Goal: Task Accomplishment & Management: Manage account settings

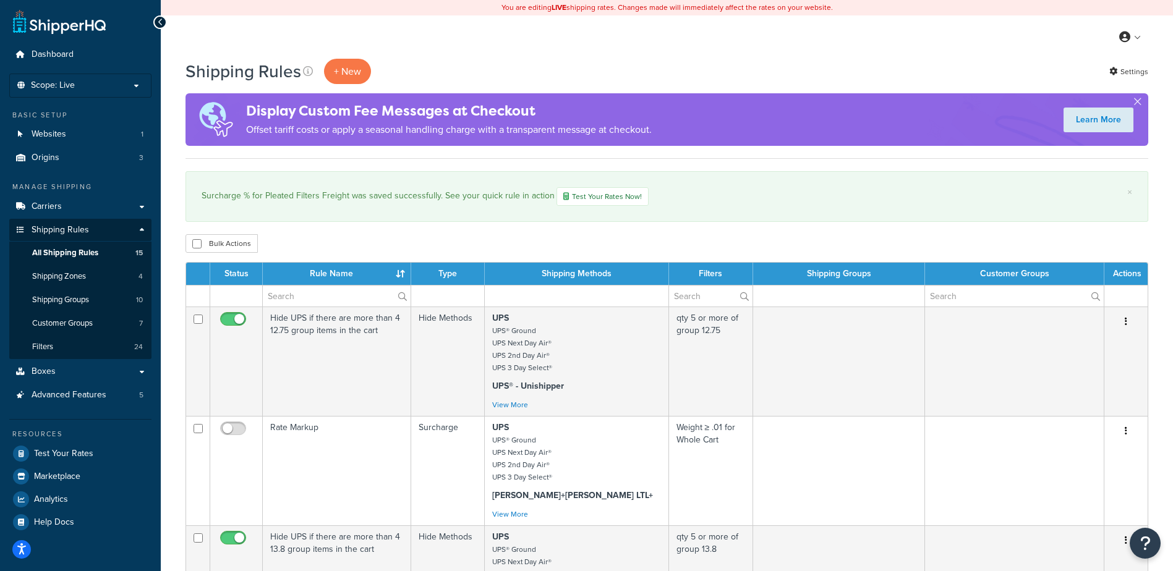
select select "1000"
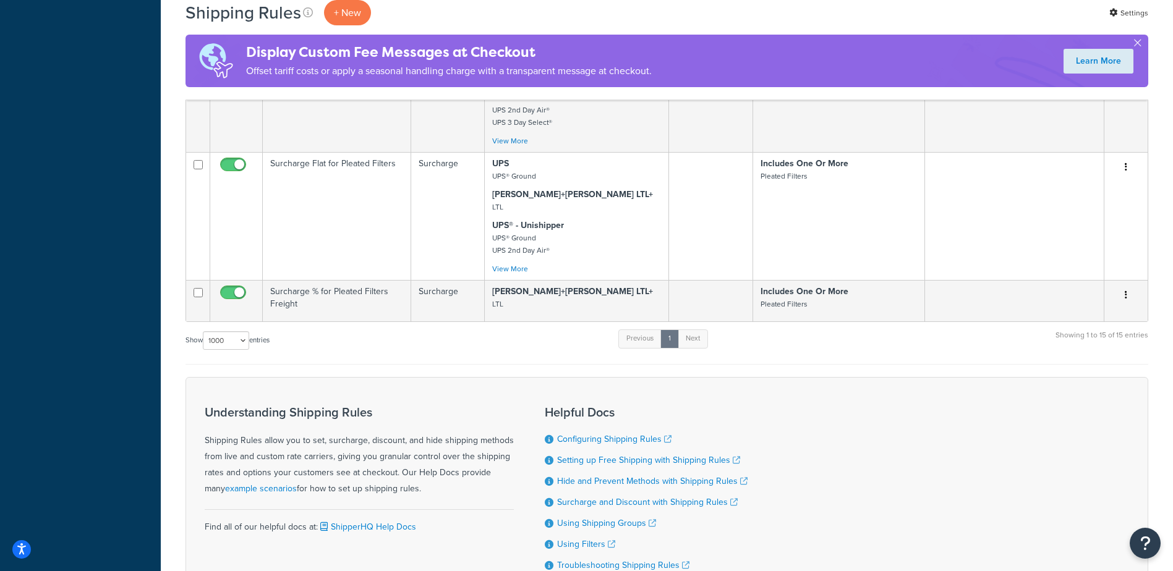
scroll to position [1322, 0]
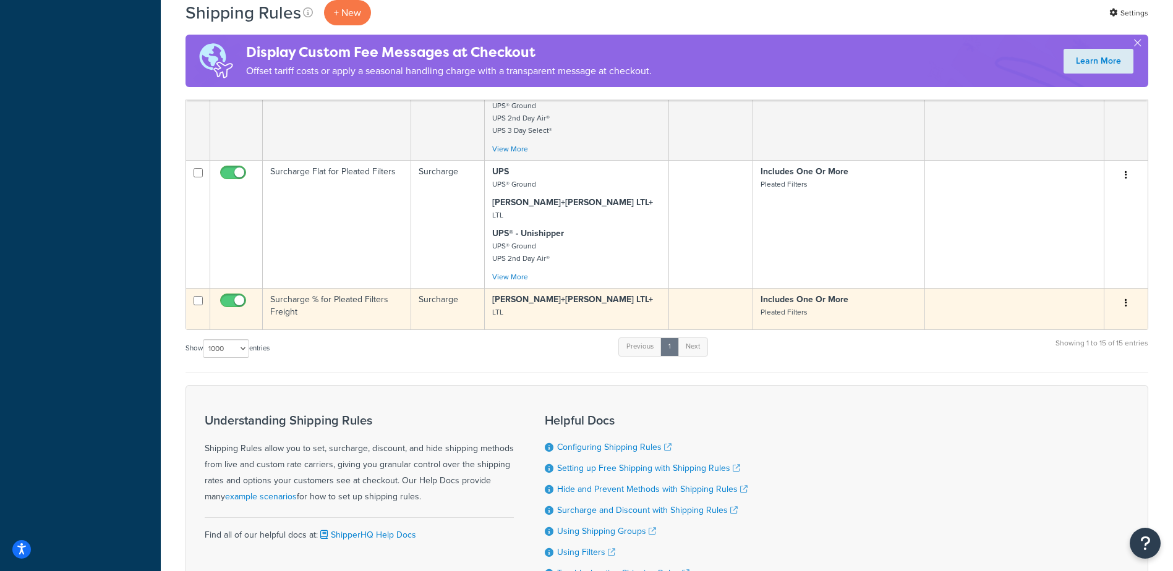
click at [377, 317] on td "Surcharge % for Pleated Filters Freight" at bounding box center [337, 308] width 148 height 41
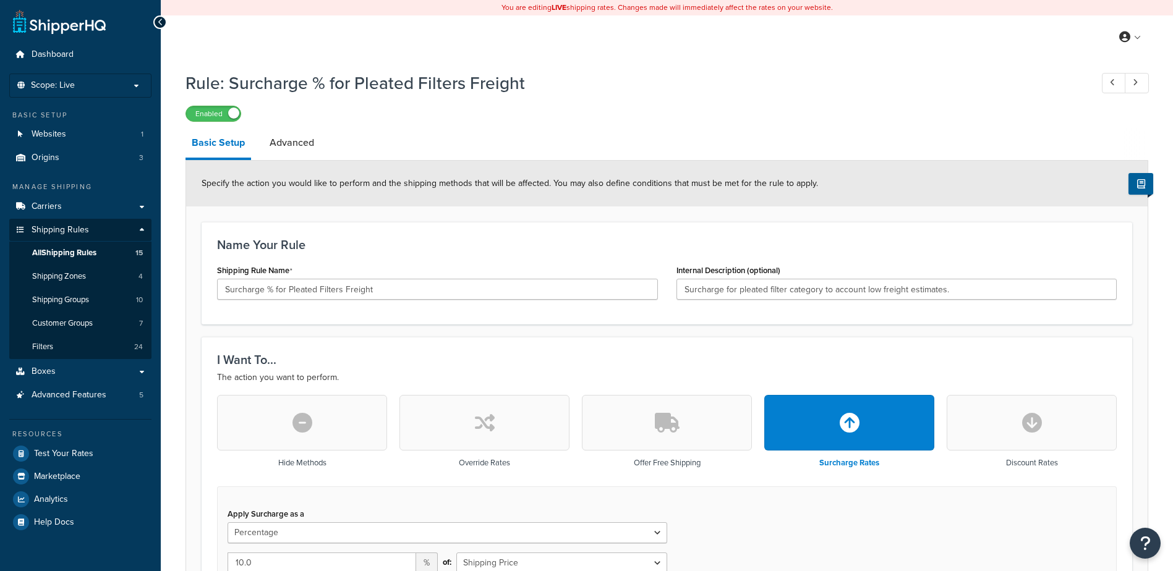
select select "PERCENTAGE"
select select "SHIPPING_GROUP"
click at [69, 253] on span "All Shipping Rules" at bounding box center [64, 253] width 64 height 11
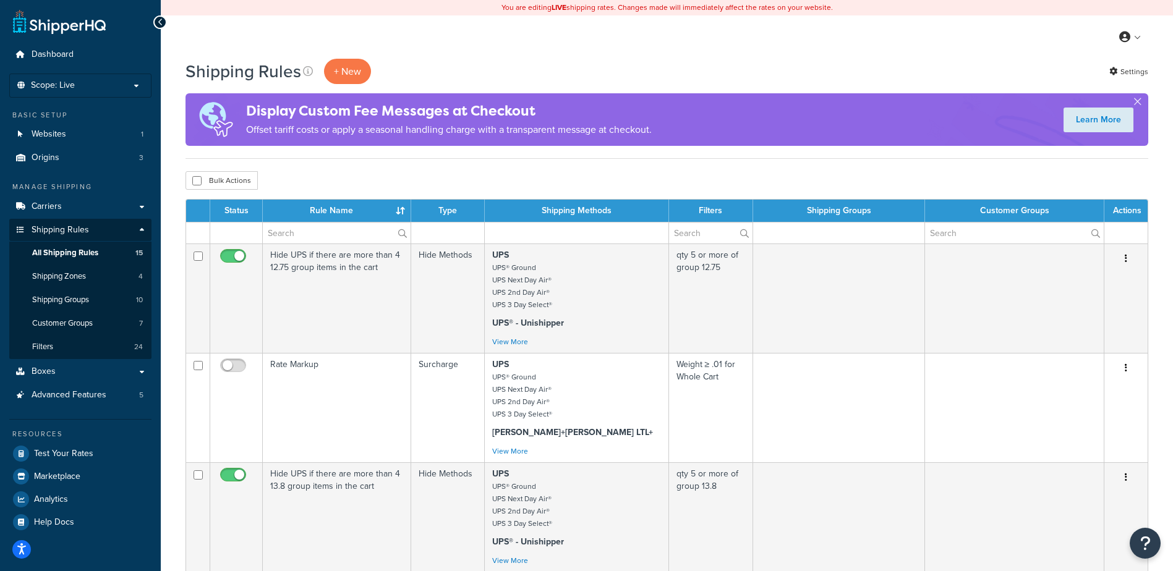
select select "1000"
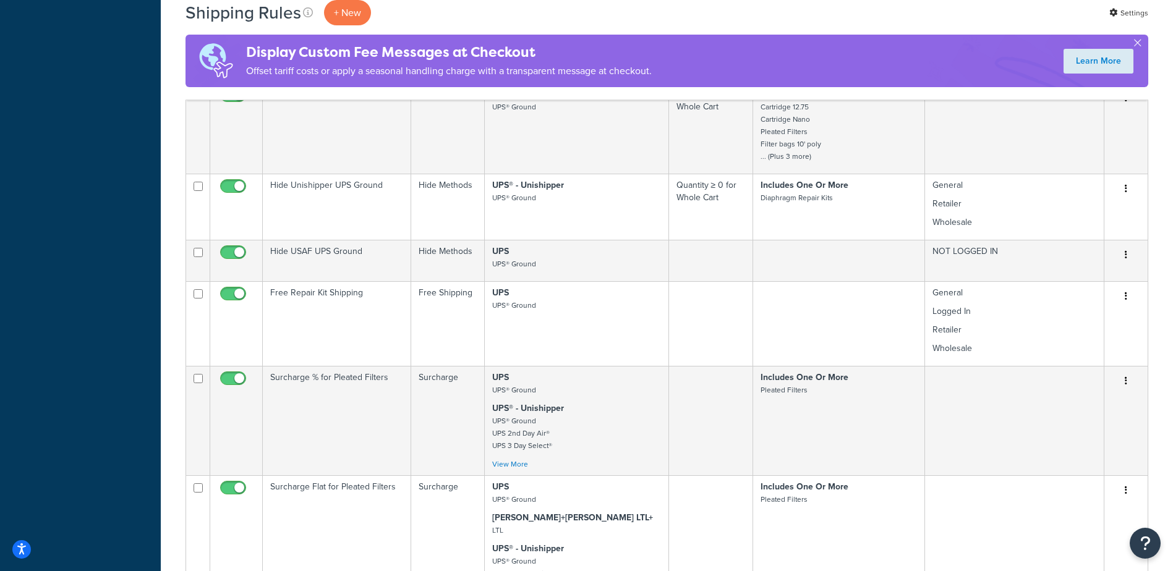
scroll to position [1257, 0]
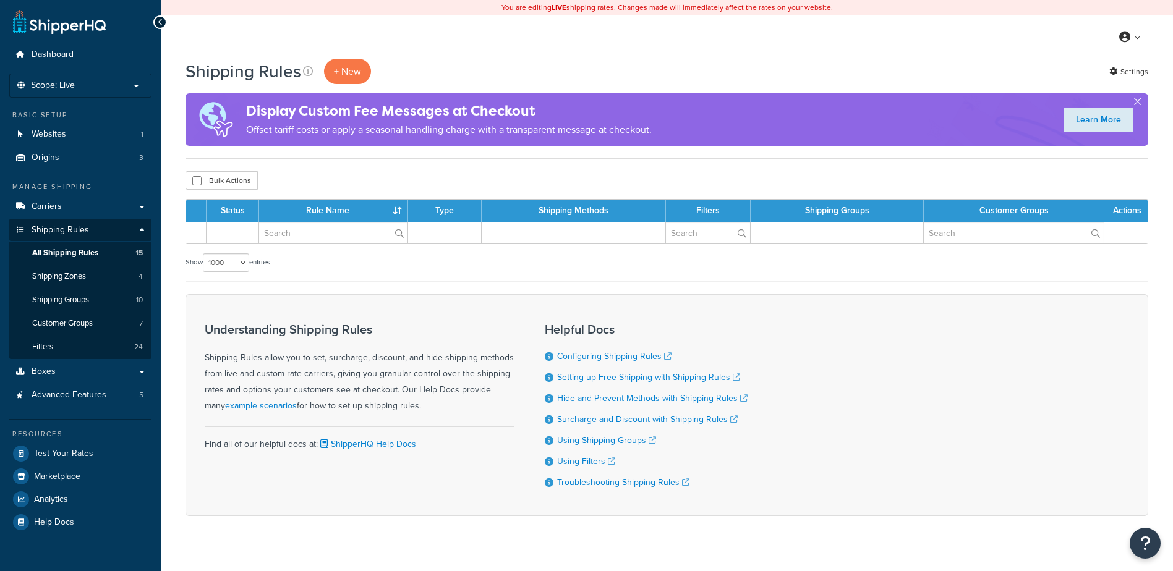
select select "1000"
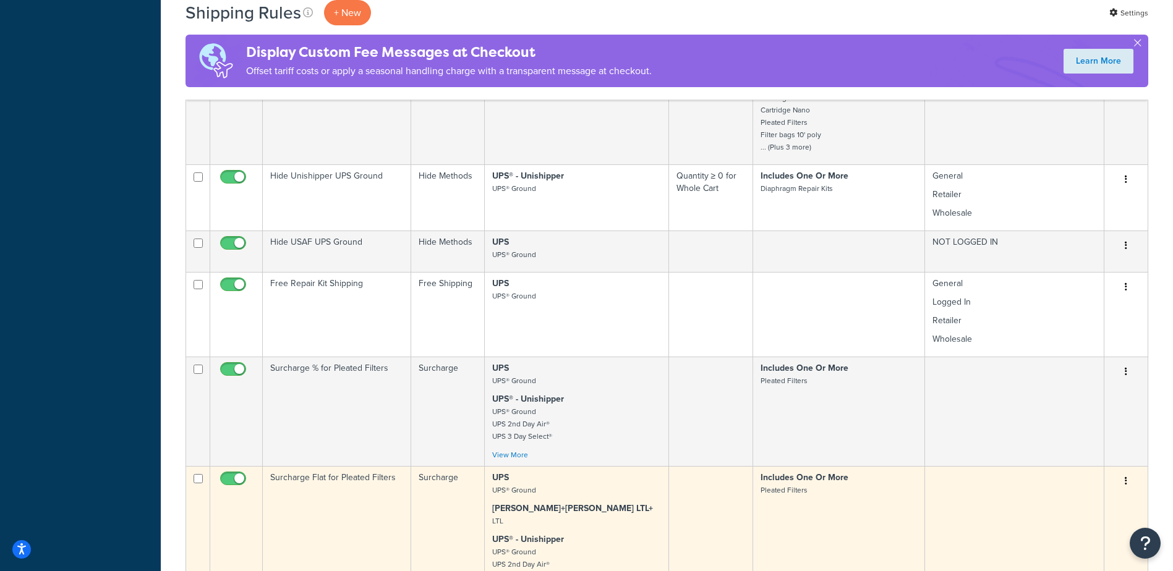
scroll to position [1237, 0]
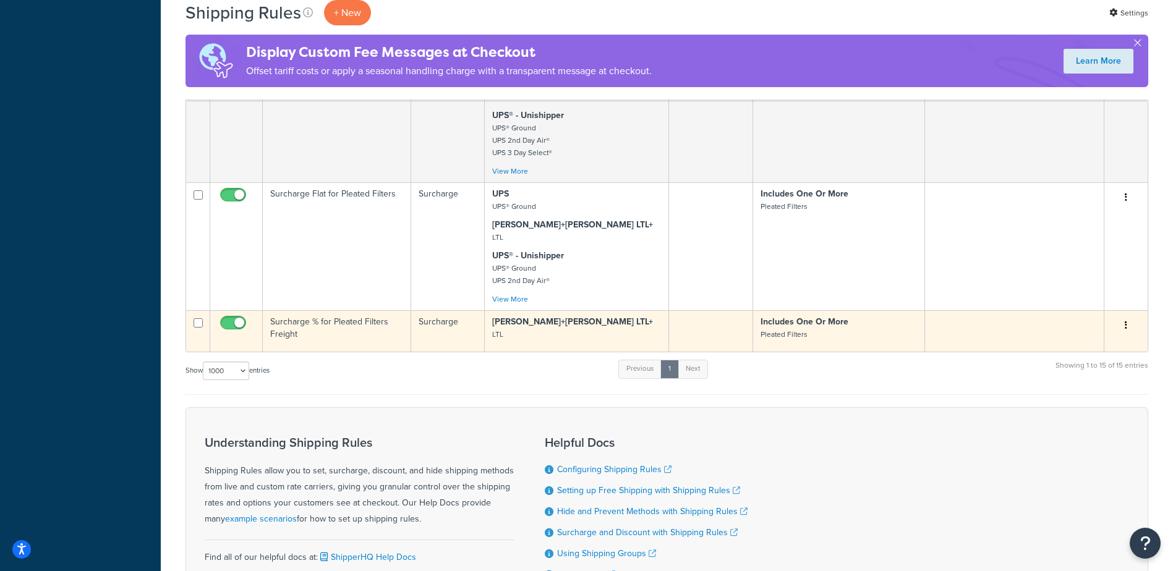
click at [325, 340] on td "Surcharge % for Pleated Filters Freight" at bounding box center [337, 330] width 148 height 41
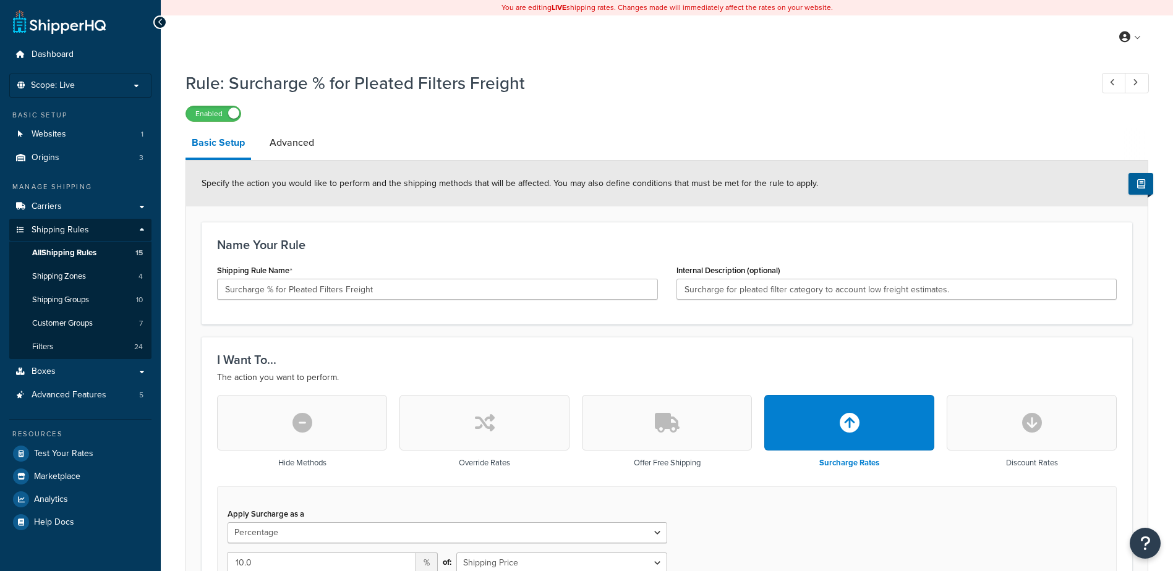
select select "PERCENTAGE"
select select "SHIPPING_GROUP"
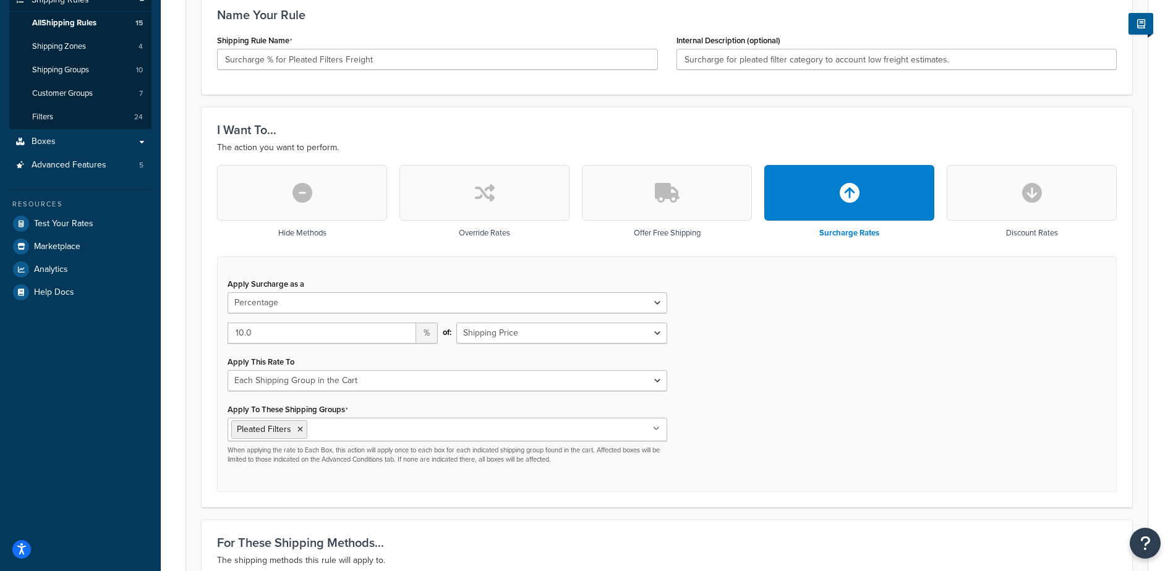
scroll to position [247, 0]
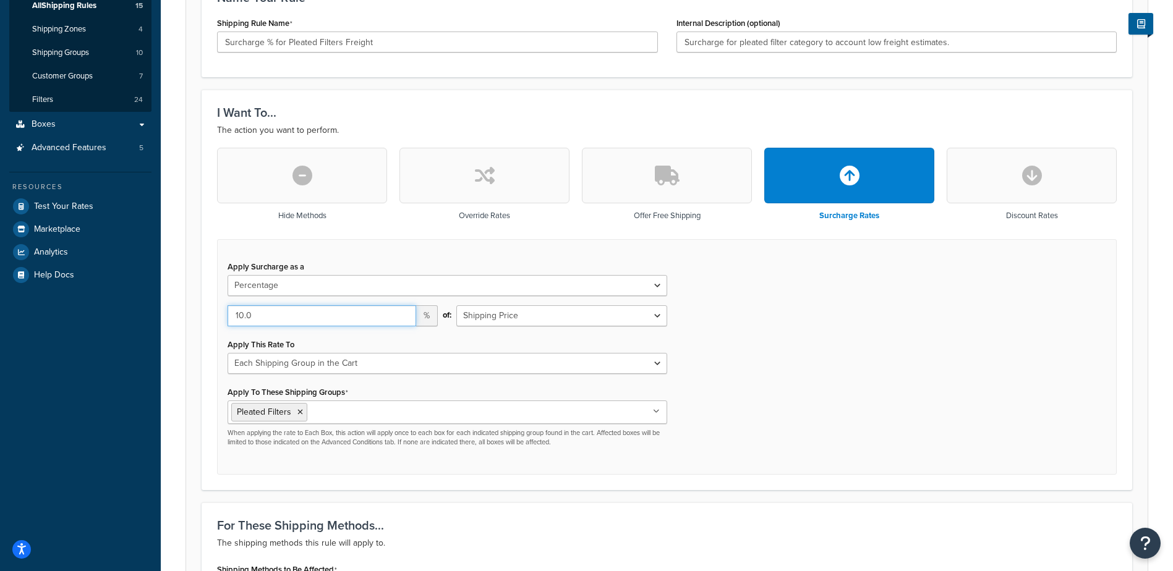
drag, startPoint x: 325, startPoint y: 311, endPoint x: 165, endPoint y: 315, distance: 160.9
click at [165, 315] on div "Rule: Surcharge % for Pleated Filters Freight Enabled Basic Setup Advanced Spec…" at bounding box center [667, 414] width 1012 height 1193
type input "0"
click at [891, 365] on div "Apply Surcharge as a Flat Rate Percentage Flat Rate & Percentage 0 % of: Shippi…" at bounding box center [667, 357] width 900 height 236
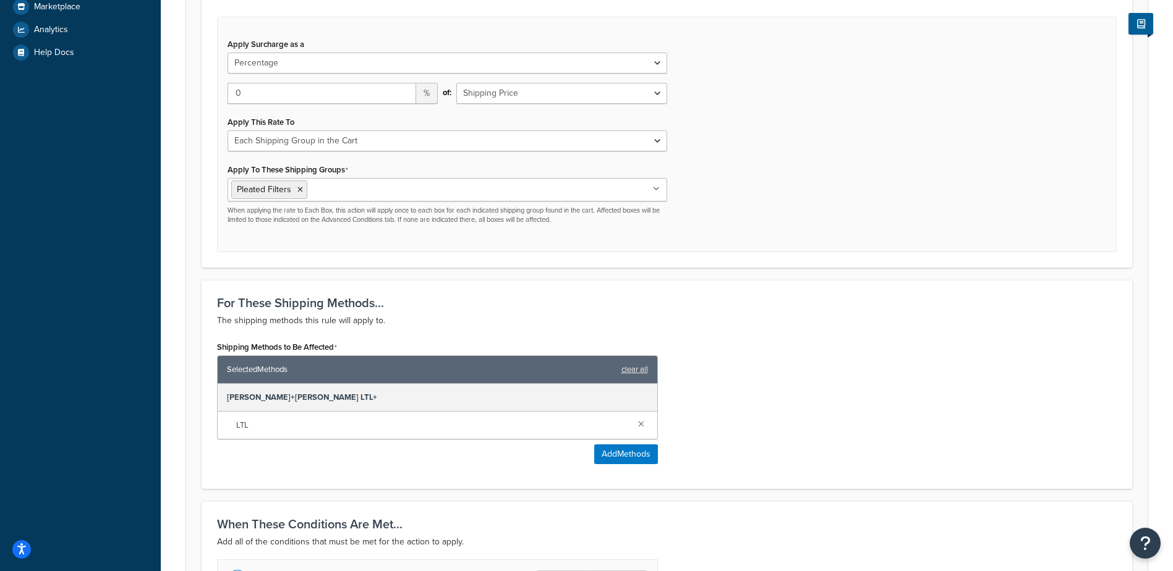
scroll to position [719, 0]
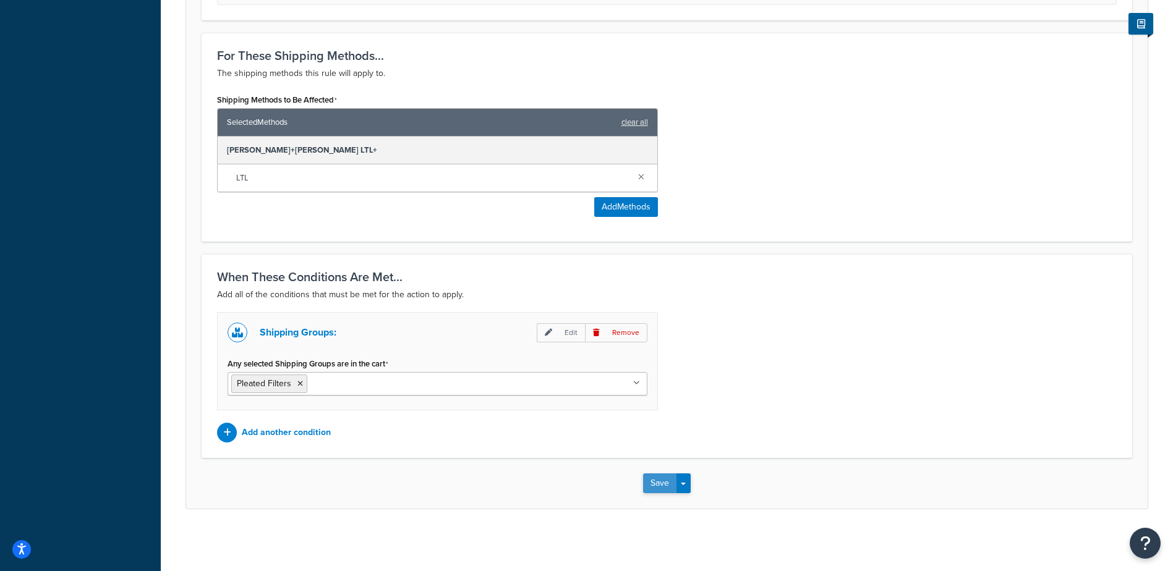
click at [661, 489] on button "Save" at bounding box center [659, 484] width 33 height 20
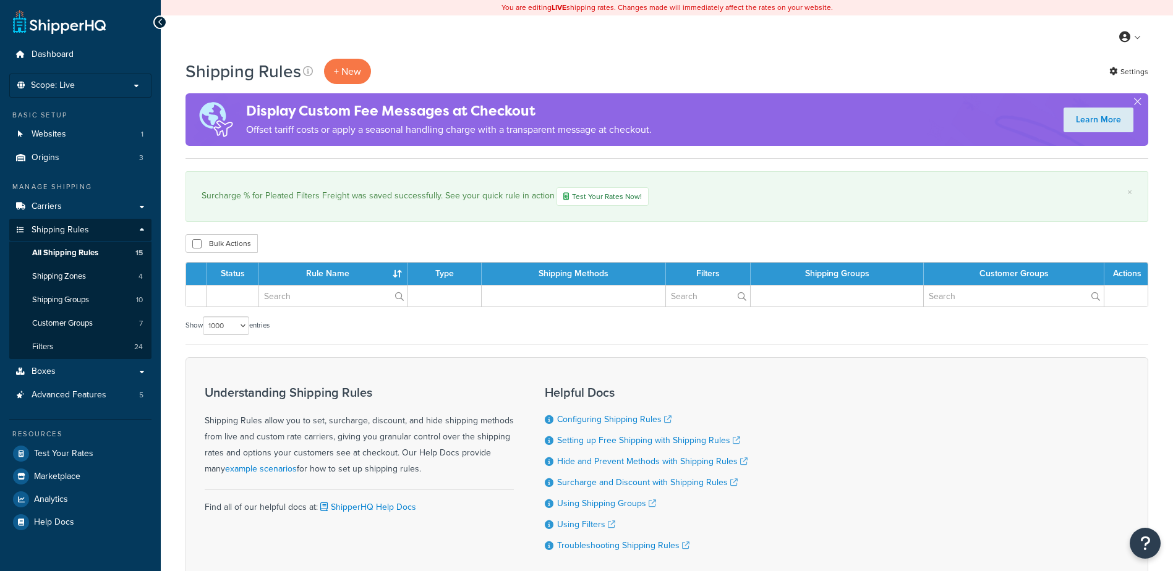
select select "1000"
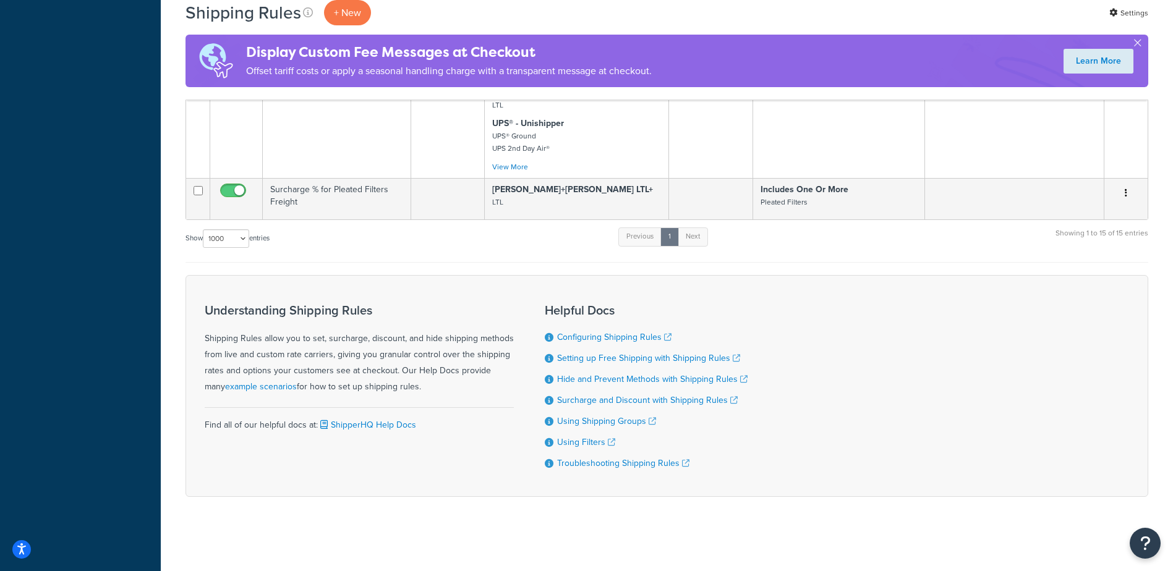
scroll to position [1260, 0]
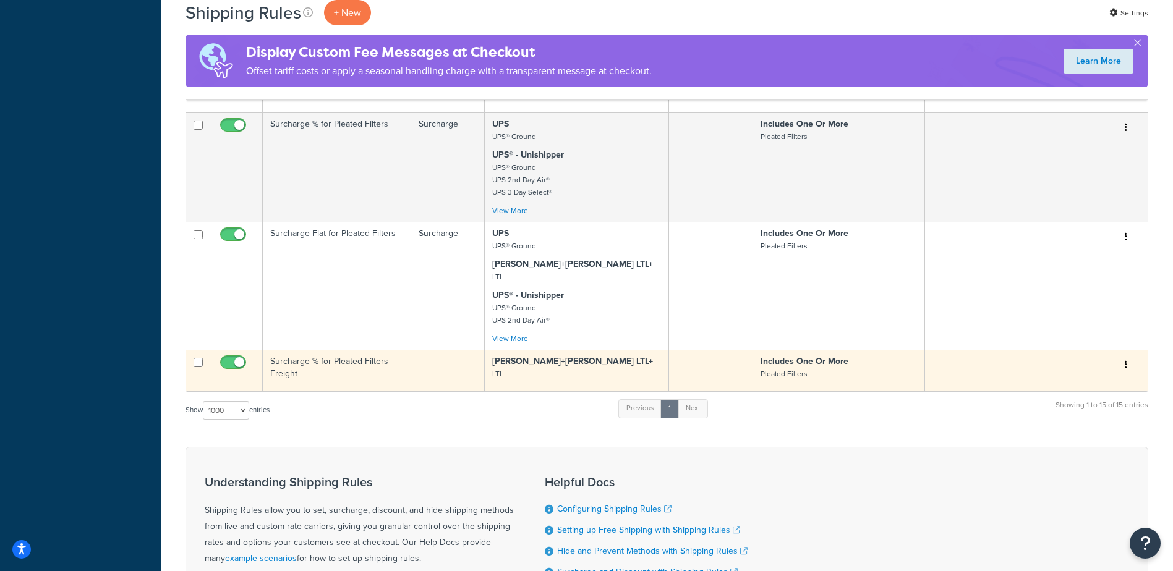
click at [302, 391] on td "Surcharge % for Pleated Filters Freight" at bounding box center [337, 370] width 148 height 41
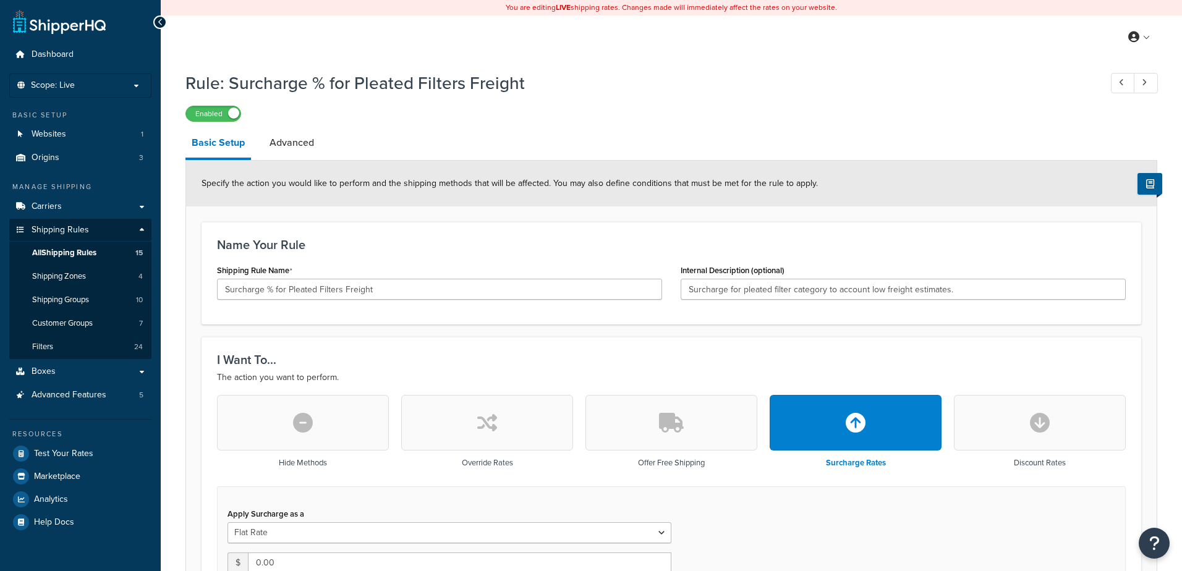
select select "SHIPPING_GROUP"
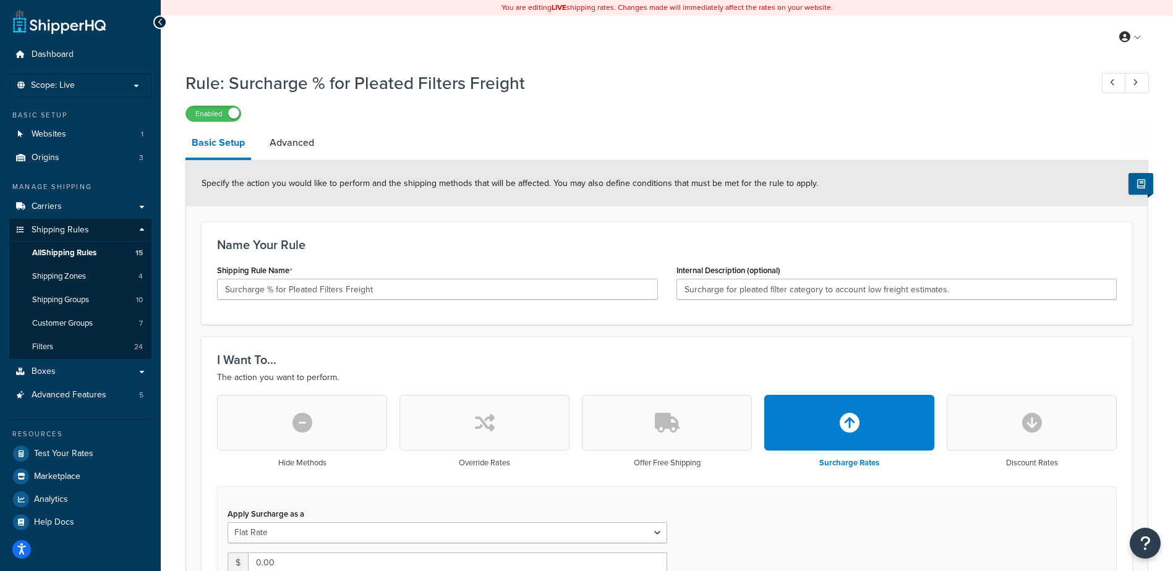
scroll to position [186, 0]
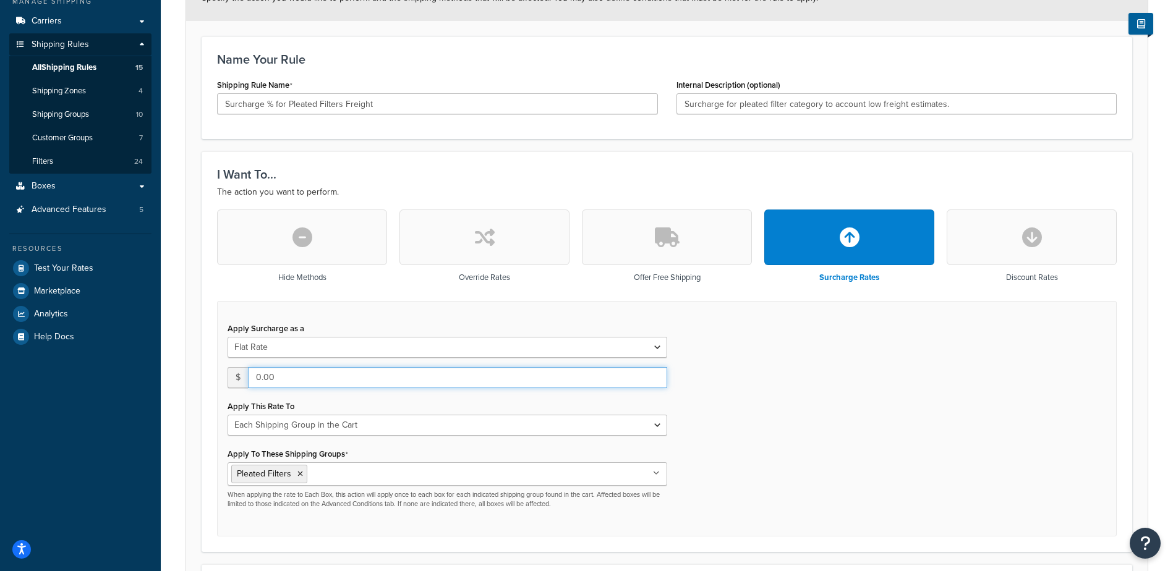
drag, startPoint x: 283, startPoint y: 379, endPoint x: 141, endPoint y: 372, distance: 141.8
click at [141, 372] on div "Dashboard Scope: Live Basic Setup Websites 1 Origins 3 Manage Shipping Carriers…" at bounding box center [586, 458] width 1173 height 1289
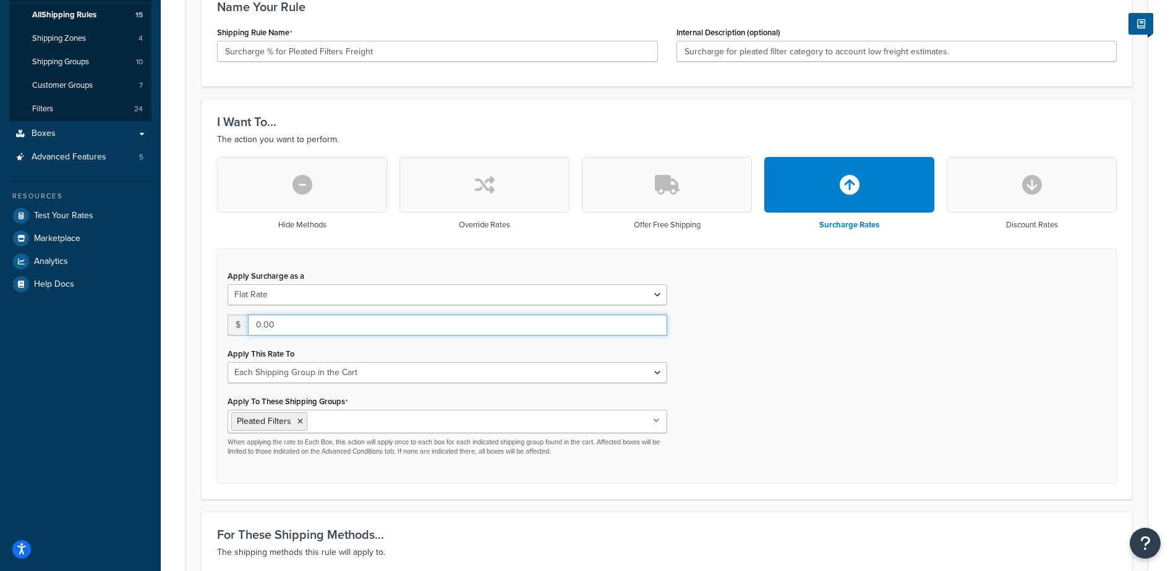
scroll to position [247, 0]
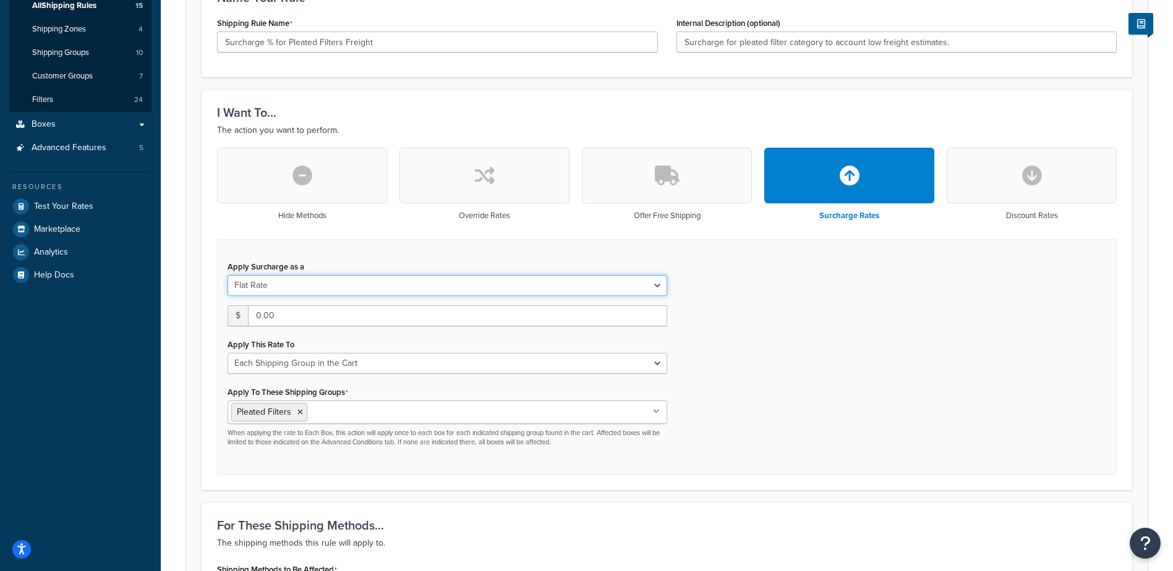
click at [336, 286] on select "Flat Rate Percentage Flat Rate & Percentage" at bounding box center [448, 285] width 440 height 21
select select "PERCENTAGE"
click at [228, 276] on select "Flat Rate Percentage Flat Rate & Percentage" at bounding box center [448, 285] width 440 height 21
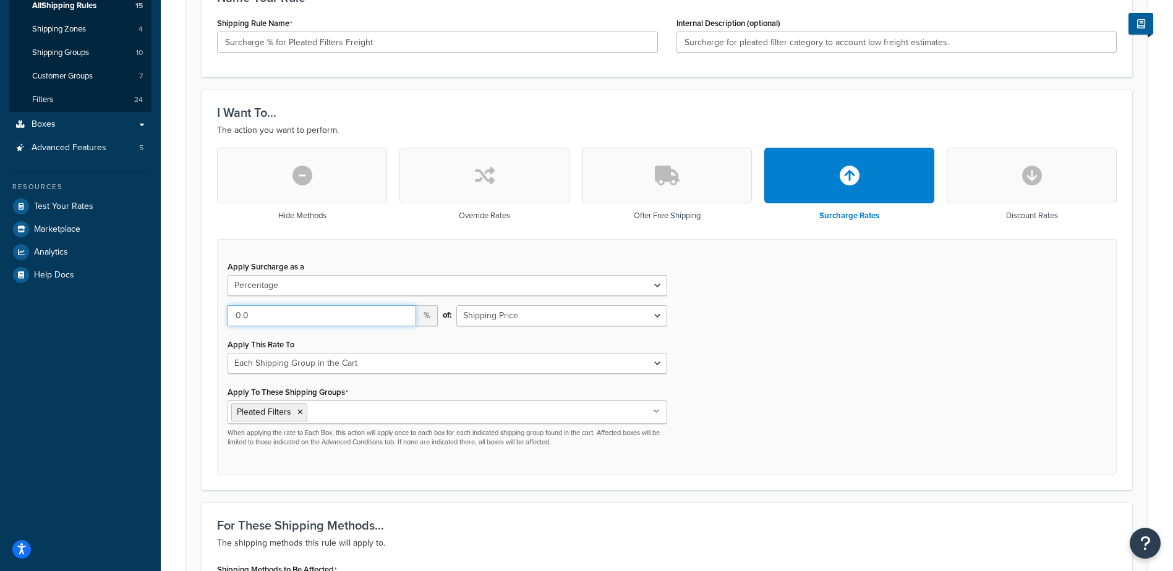
drag, startPoint x: 299, startPoint y: 320, endPoint x: 147, endPoint y: 315, distance: 152.8
click at [147, 315] on div "Dashboard Scope: Live Basic Setup Websites 1 Origins 3 Manage Shipping Carriers…" at bounding box center [586, 397] width 1173 height 1289
type input "10"
click at [782, 428] on div "Apply Surcharge as a Flat Rate Percentage Flat Rate & Percentage 10 % of: Shipp…" at bounding box center [667, 357] width 900 height 236
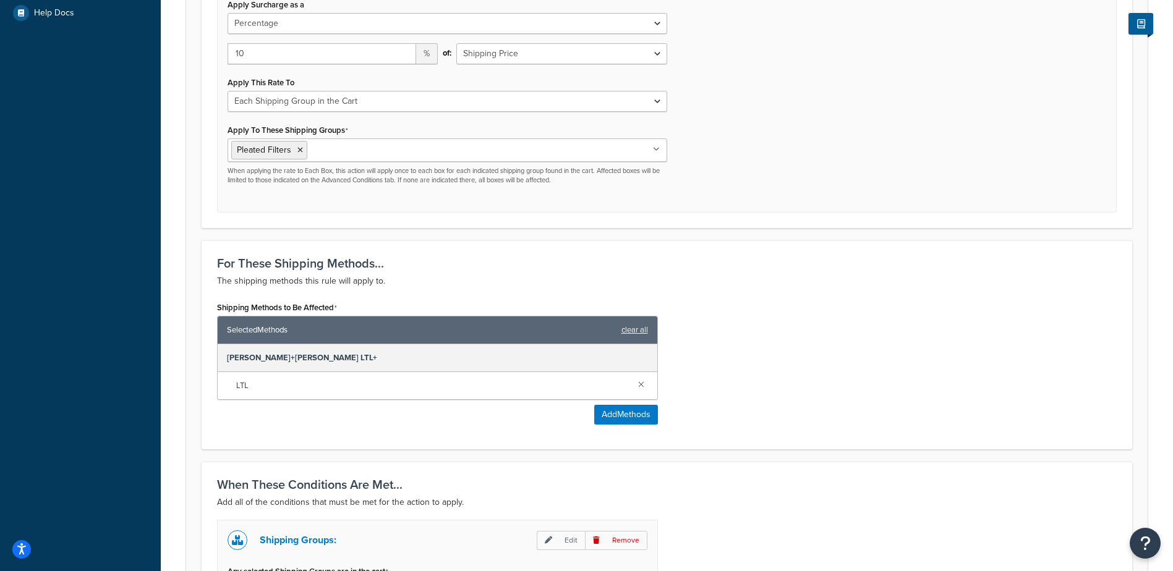
scroll to position [719, 0]
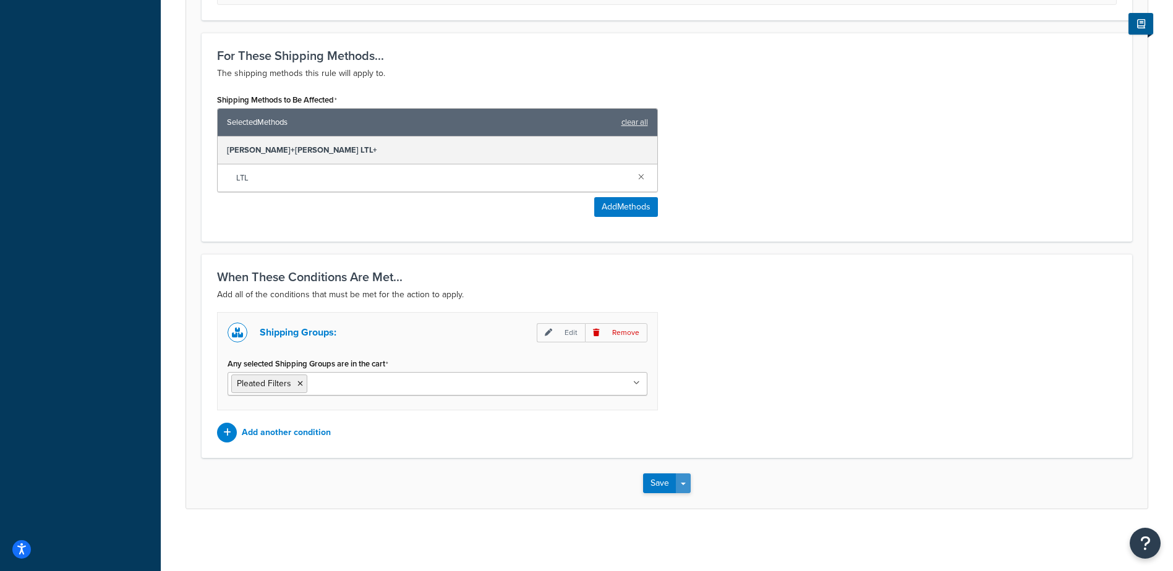
click at [682, 485] on span "button" at bounding box center [683, 484] width 5 height 2
click at [682, 502] on button "Save and Edit" at bounding box center [702, 507] width 119 height 26
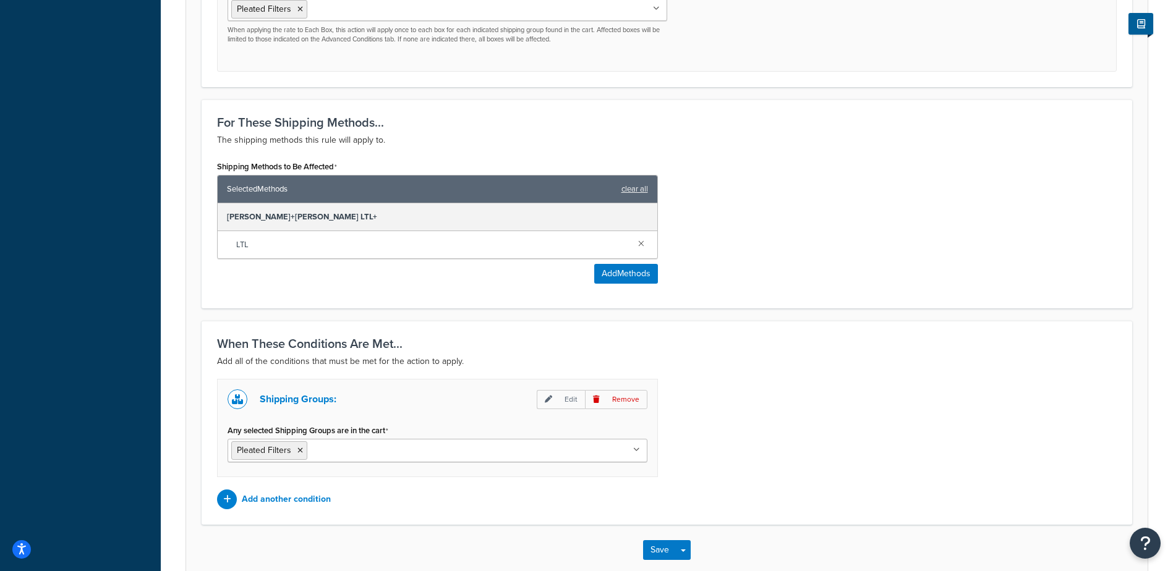
scroll to position [0, 0]
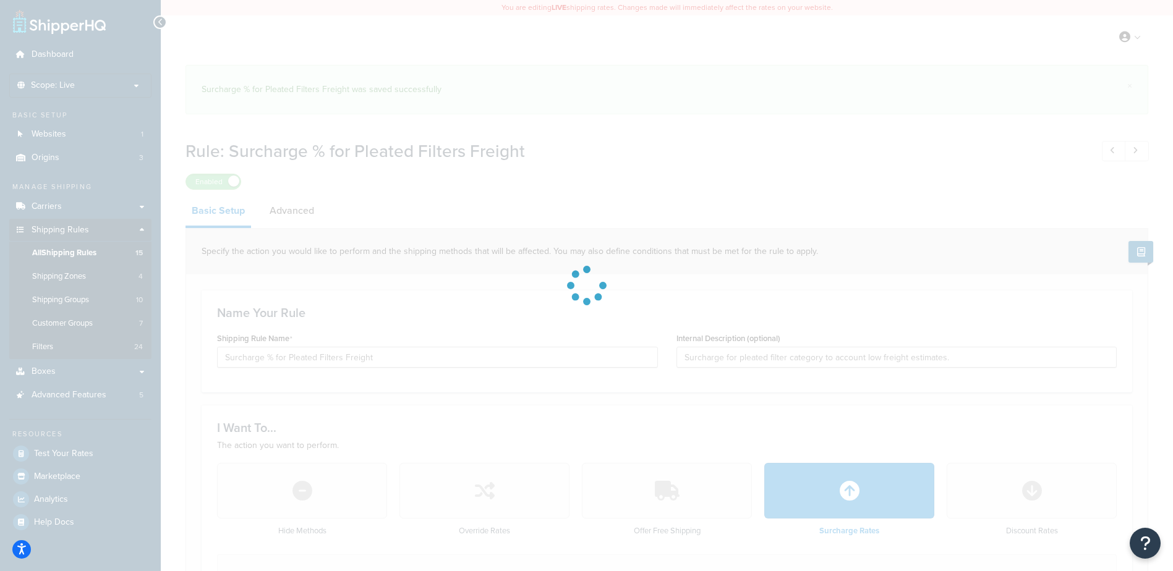
select select "PERCENTAGE"
select select "SHIPPING_GROUP"
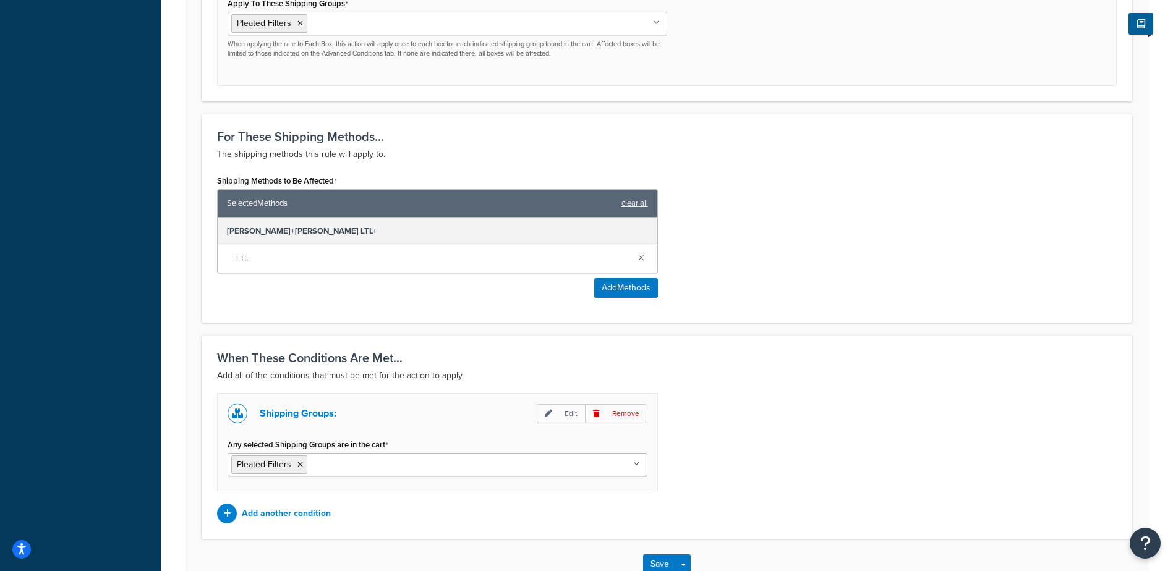
scroll to position [787, 0]
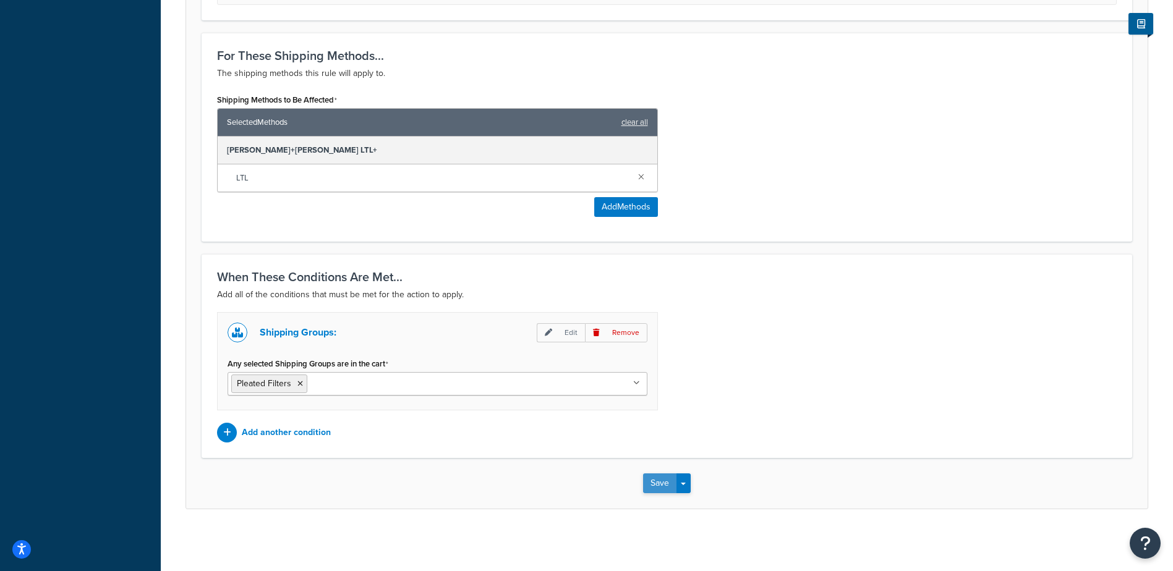
click at [661, 485] on button "Save" at bounding box center [659, 484] width 33 height 20
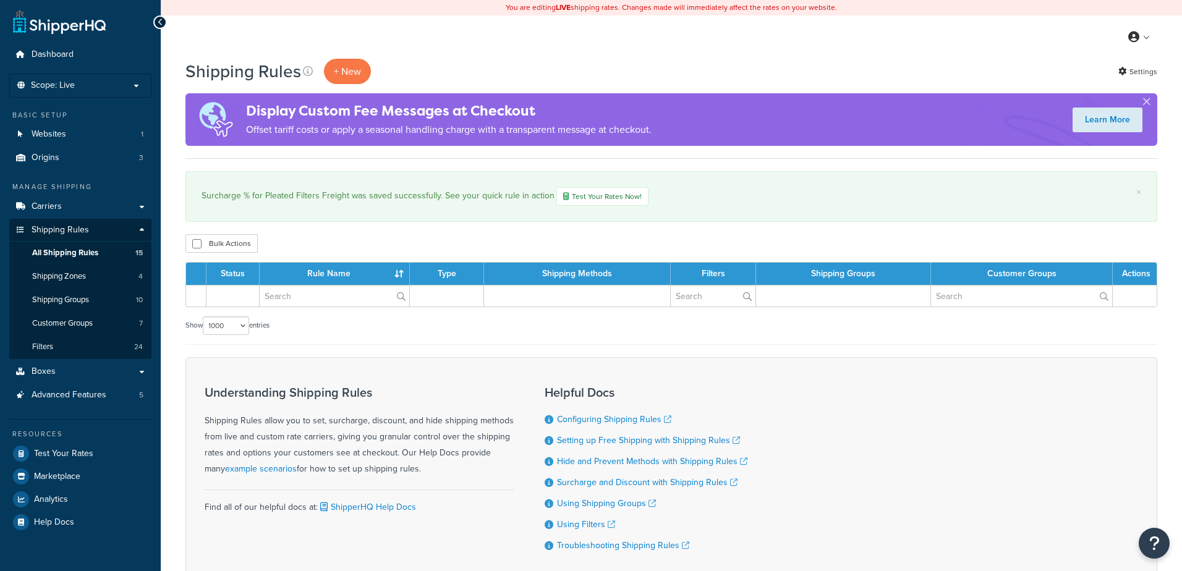
select select "1000"
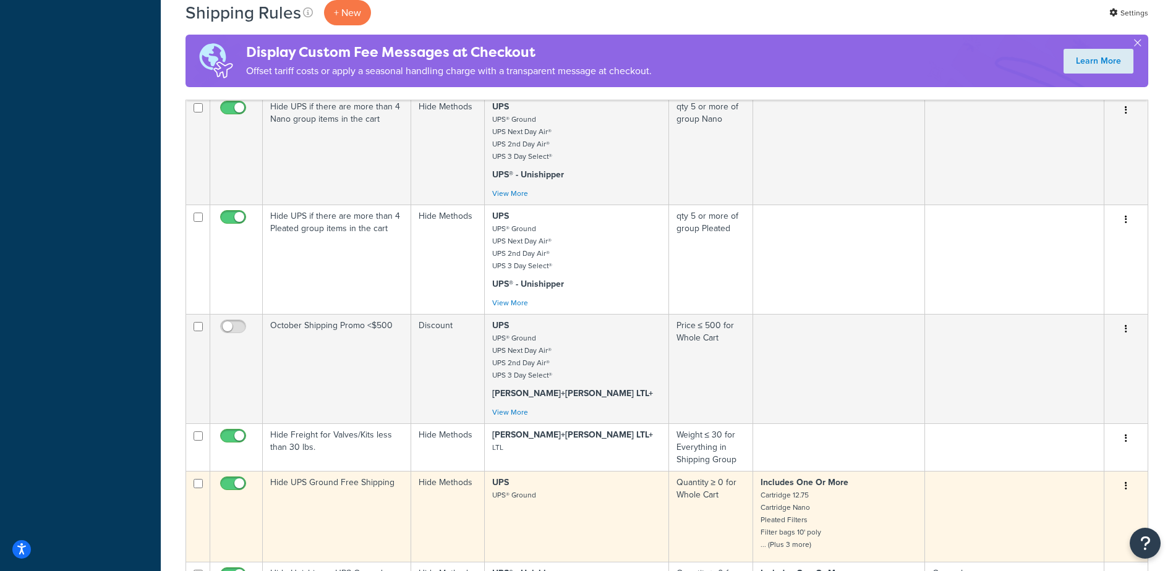
scroll to position [1299, 0]
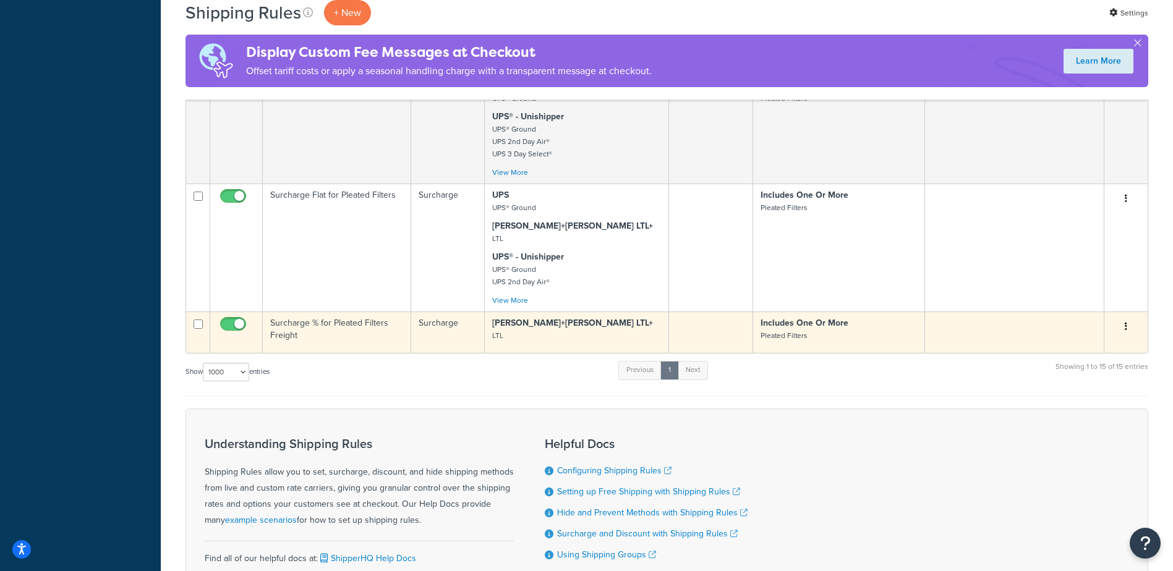
click at [231, 335] on input "checkbox" at bounding box center [235, 327] width 34 height 15
checkbox input "false"
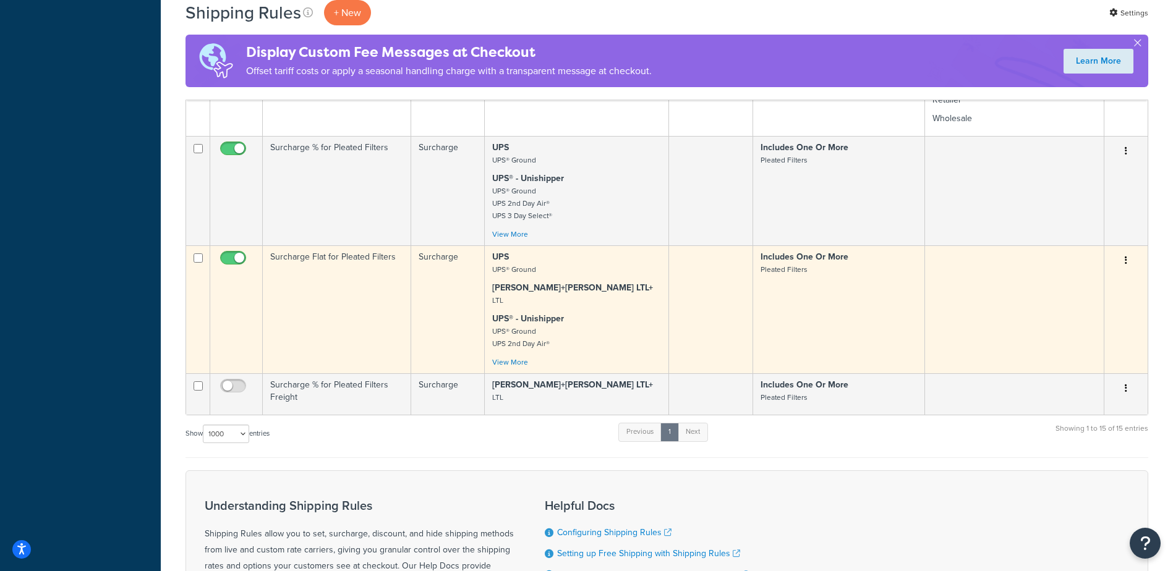
click at [394, 327] on td "Surcharge Flat for Pleated Filters" at bounding box center [337, 310] width 148 height 128
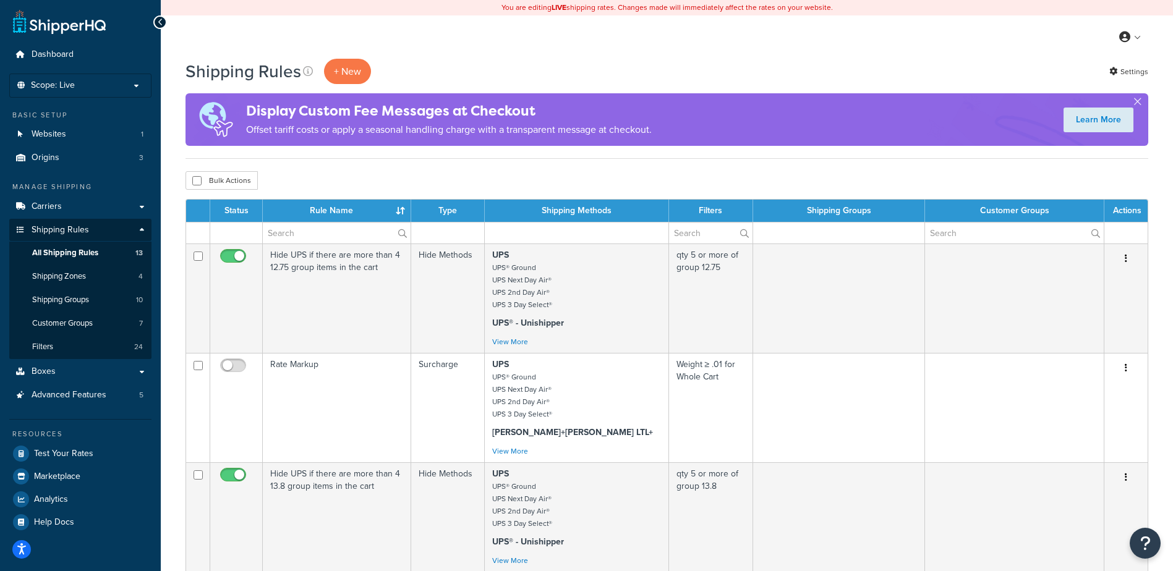
select select "1000"
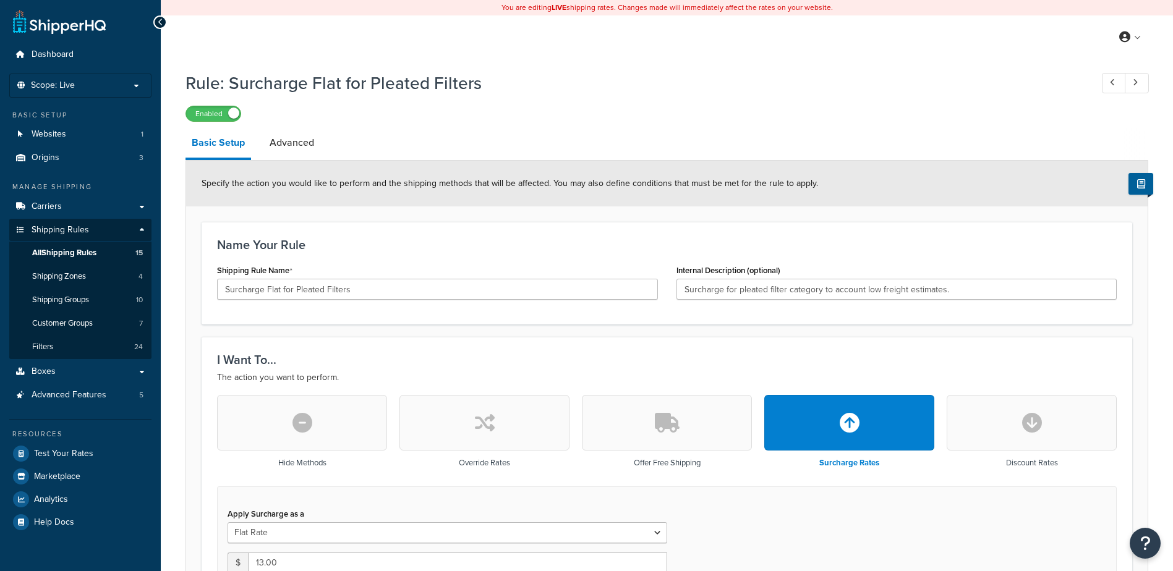
select select "BOX"
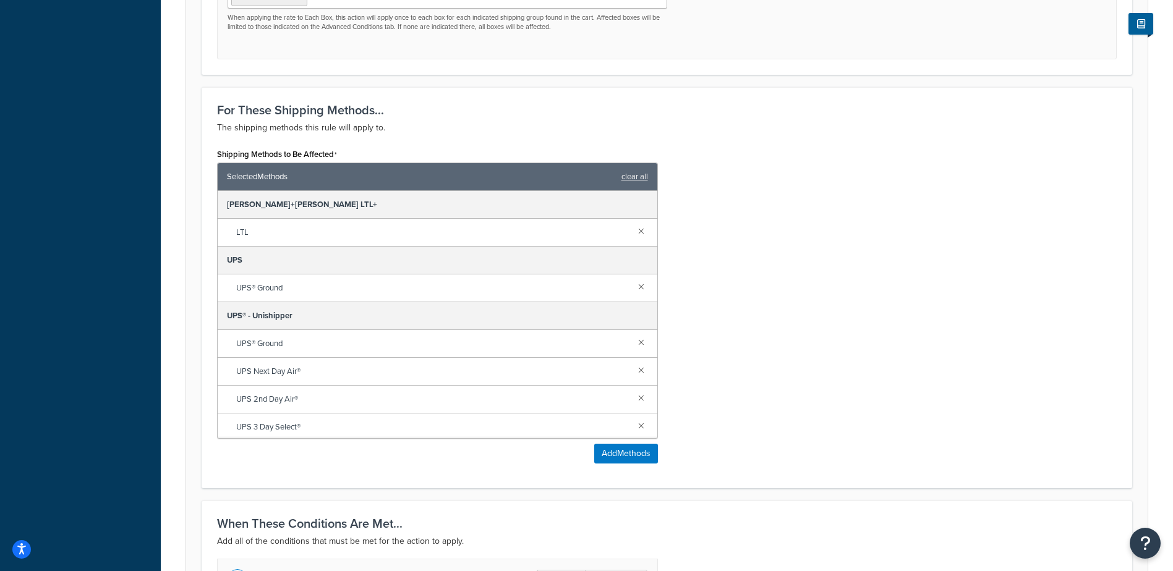
scroll to position [680, 0]
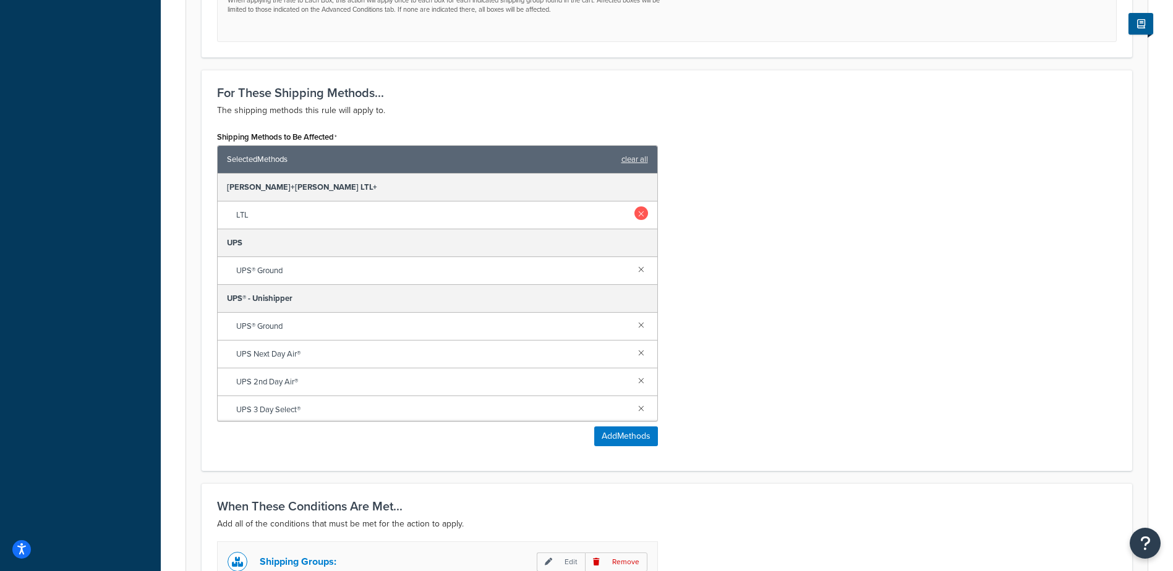
click at [635, 218] on link at bounding box center [642, 214] width 14 height 14
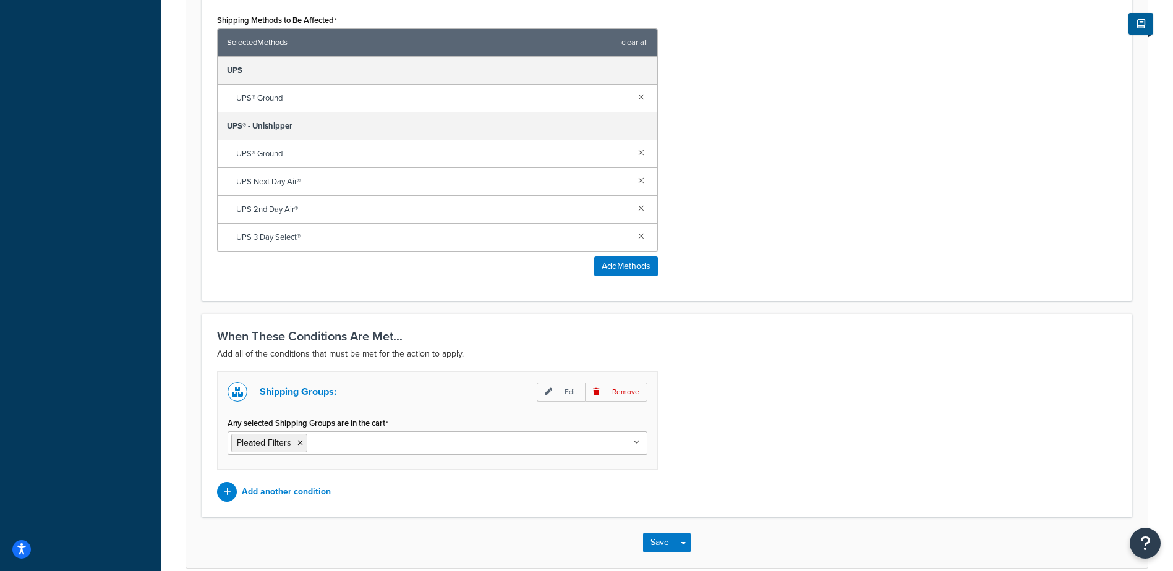
scroll to position [858, 0]
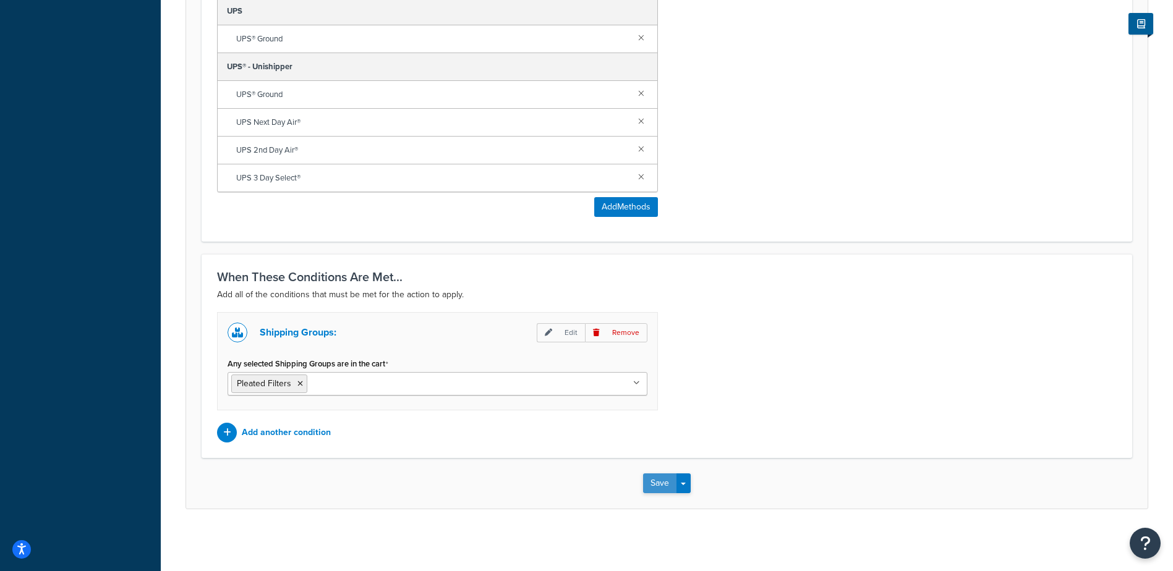
click at [657, 489] on button "Save" at bounding box center [659, 484] width 33 height 20
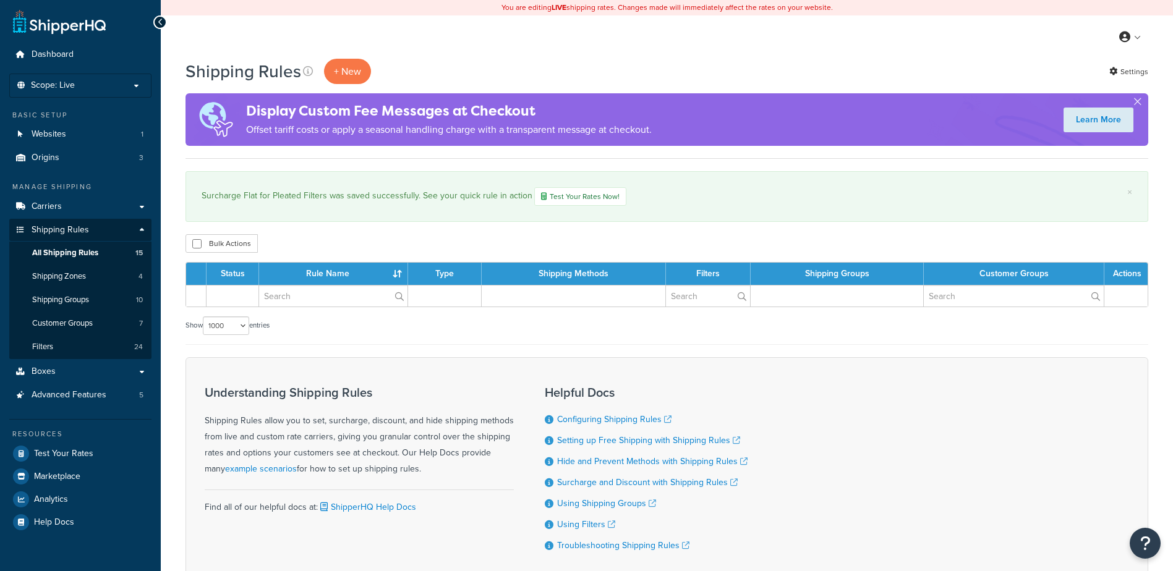
select select "1000"
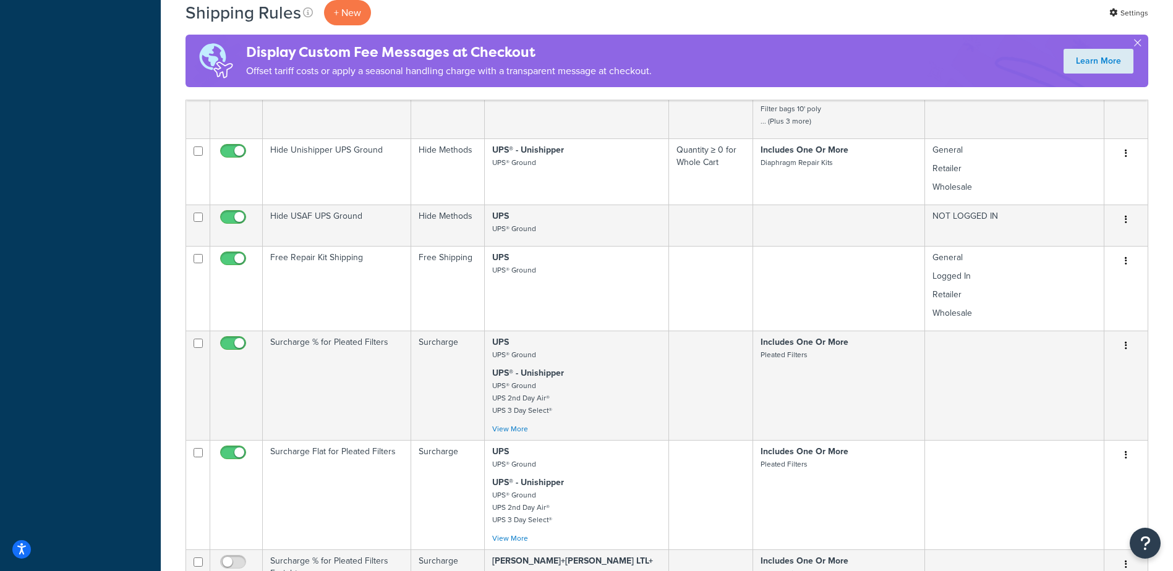
scroll to position [1113, 0]
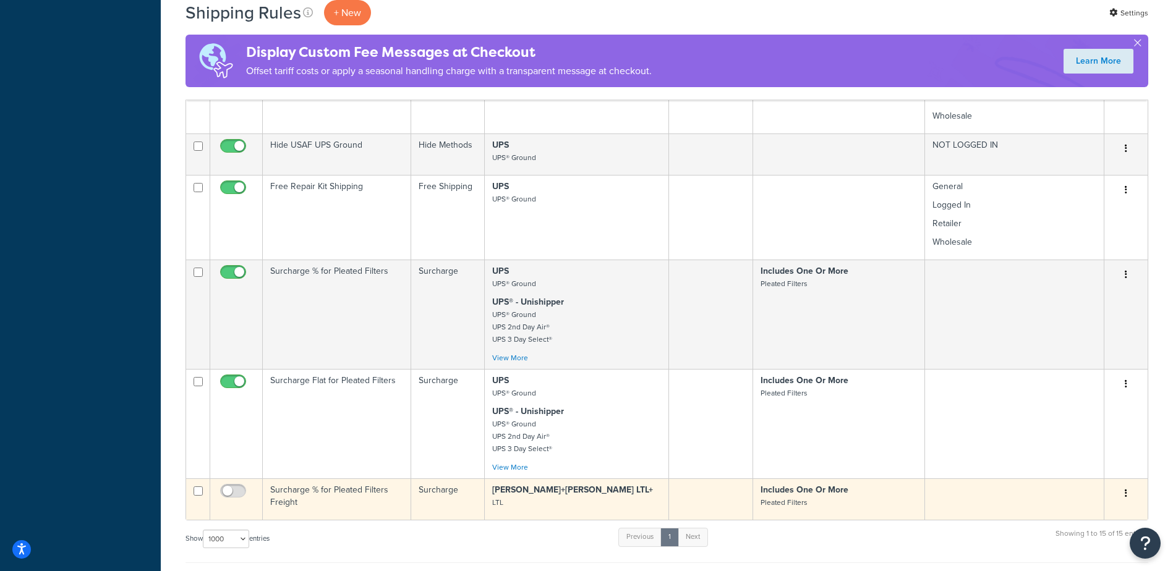
click at [351, 509] on td "Surcharge % for Pleated Filters Freight" at bounding box center [337, 499] width 148 height 41
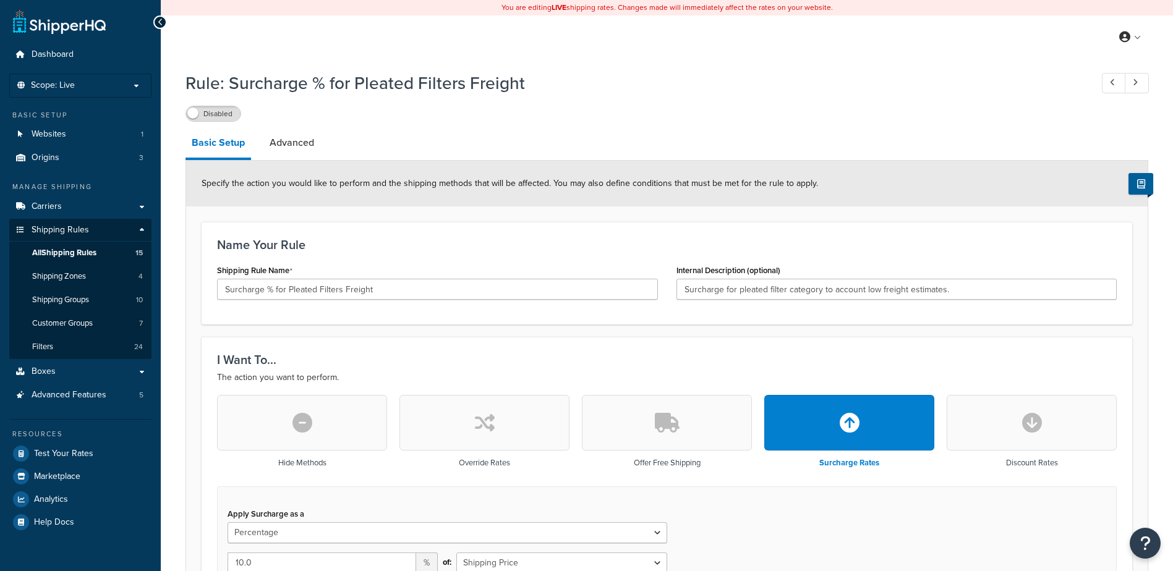
select select "PERCENTAGE"
select select "SHIPPING_GROUP"
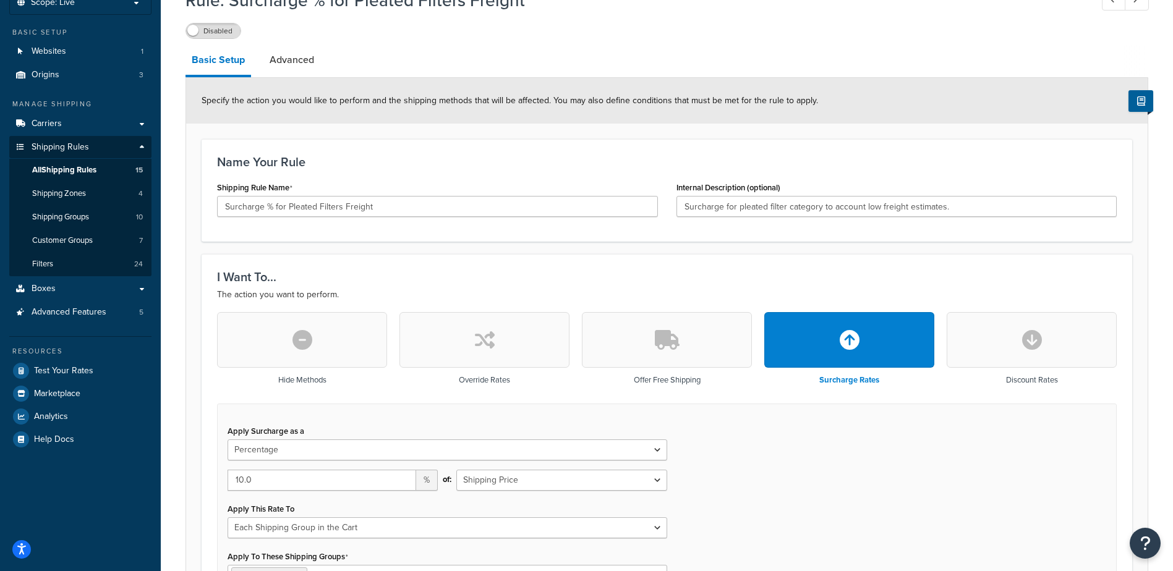
scroll to position [247, 0]
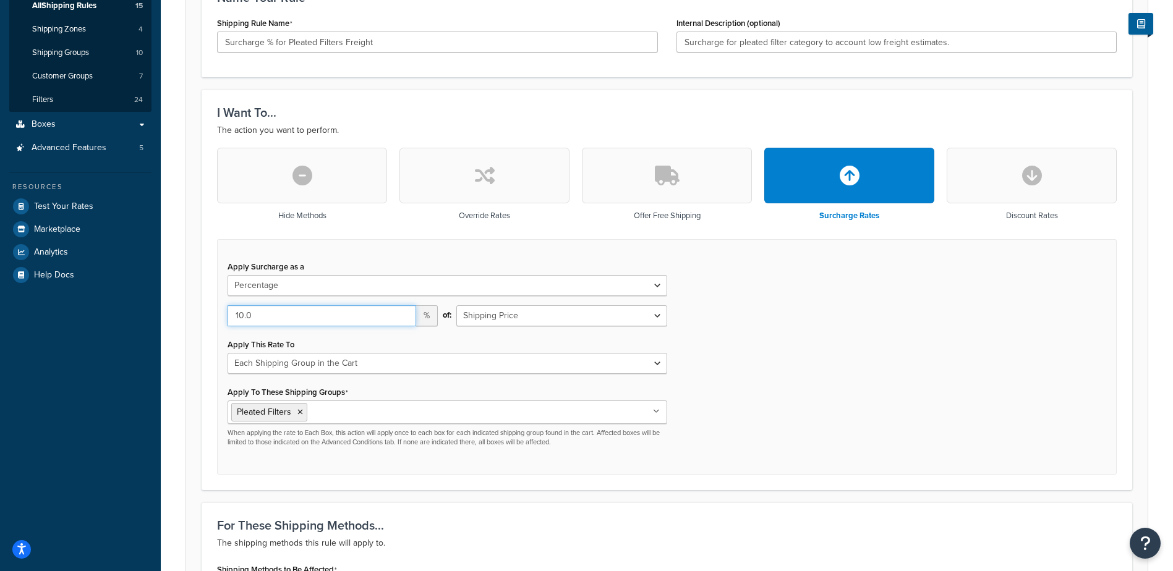
drag, startPoint x: 276, startPoint y: 317, endPoint x: 128, endPoint y: 315, distance: 148.5
click at [128, 315] on div "Dashboard Scope: Live Basic Setup Websites 1 Origins 3 Manage Shipping Carriers…" at bounding box center [586, 397] width 1173 height 1289
type input "15"
click at [836, 381] on div "Apply Surcharge as a Flat Rate Percentage Flat Rate & Percentage 15 % of: Shipp…" at bounding box center [667, 357] width 900 height 236
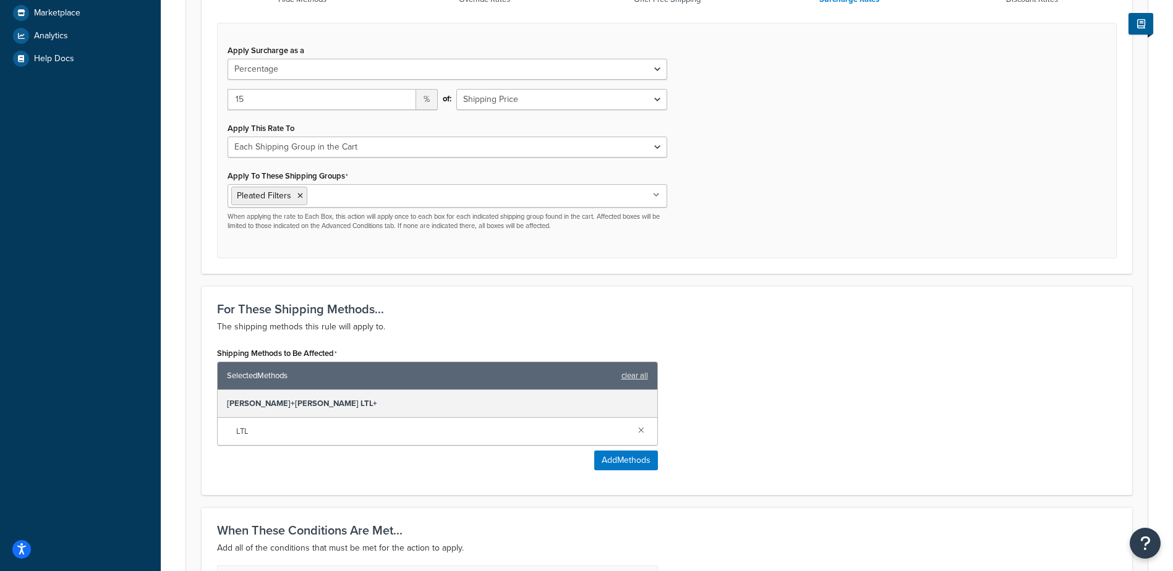
scroll to position [719, 0]
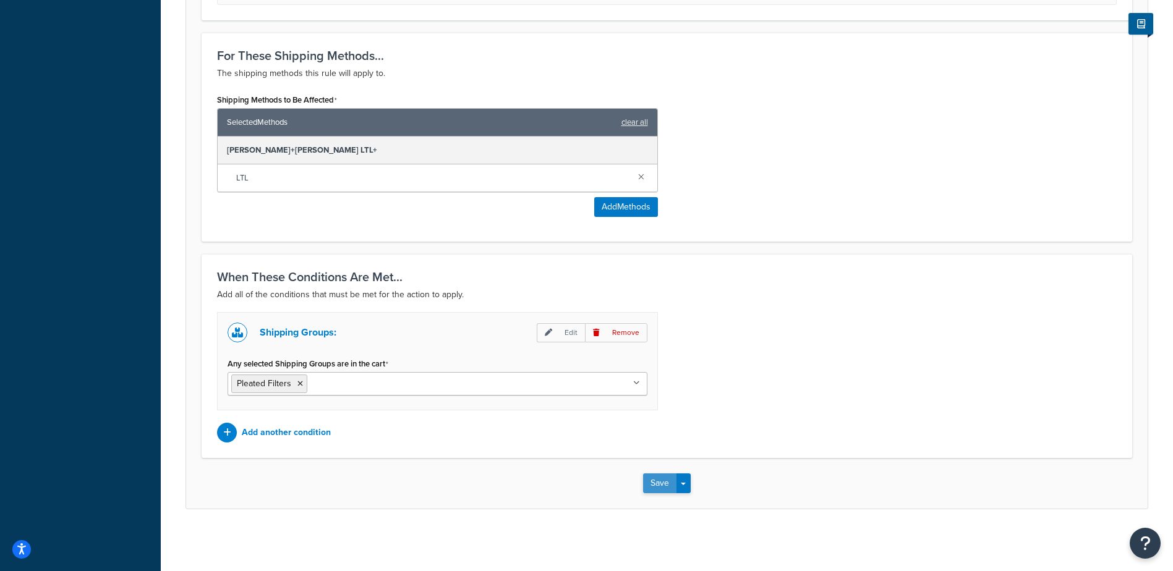
click at [654, 484] on button "Save" at bounding box center [659, 484] width 33 height 20
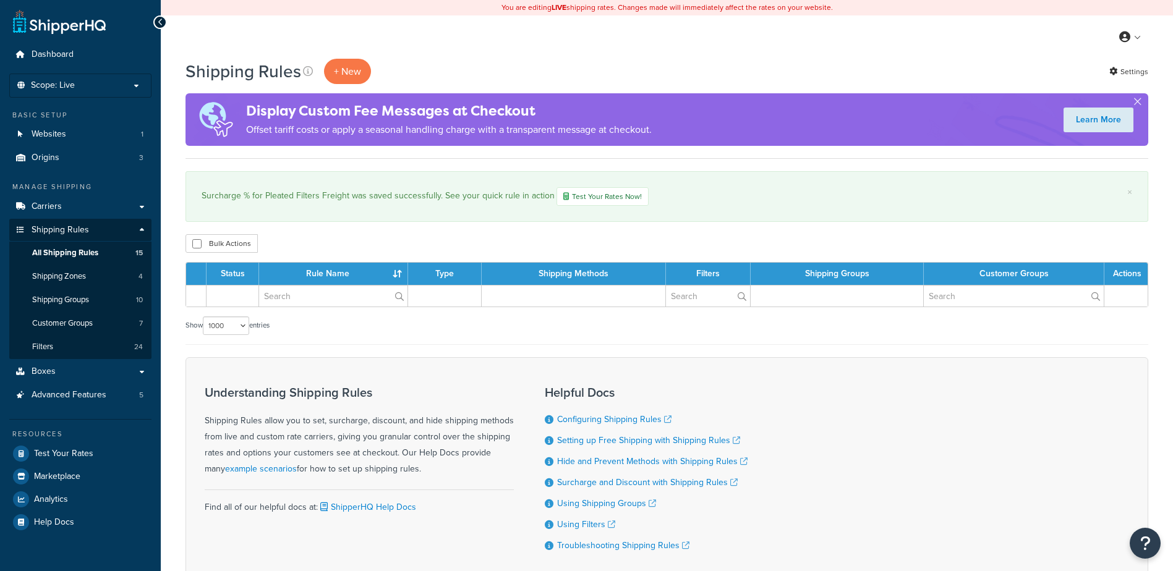
select select "1000"
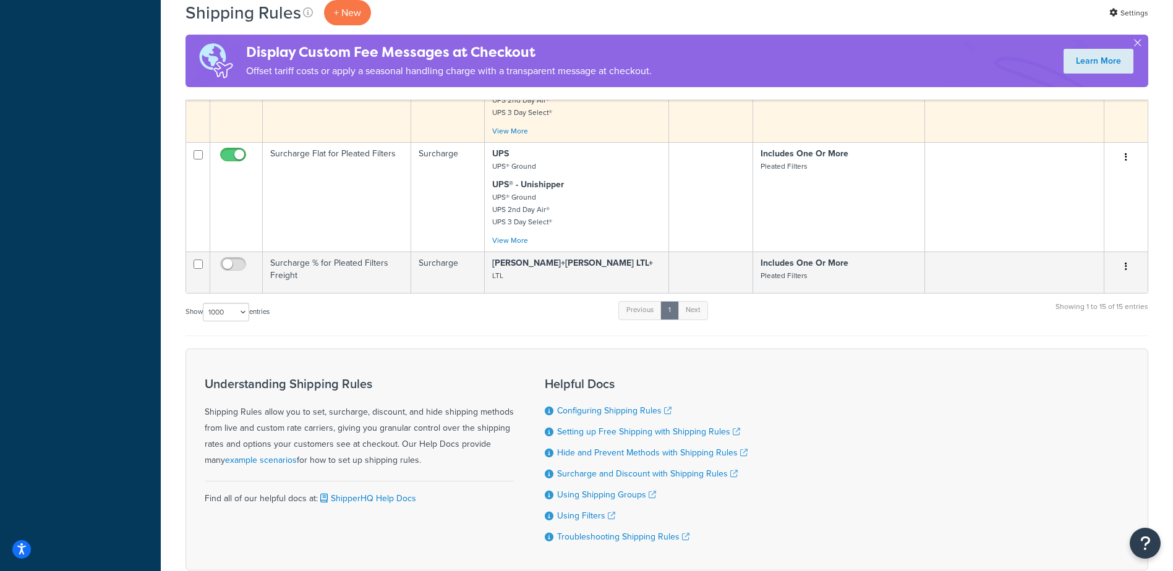
scroll to position [1427, 0]
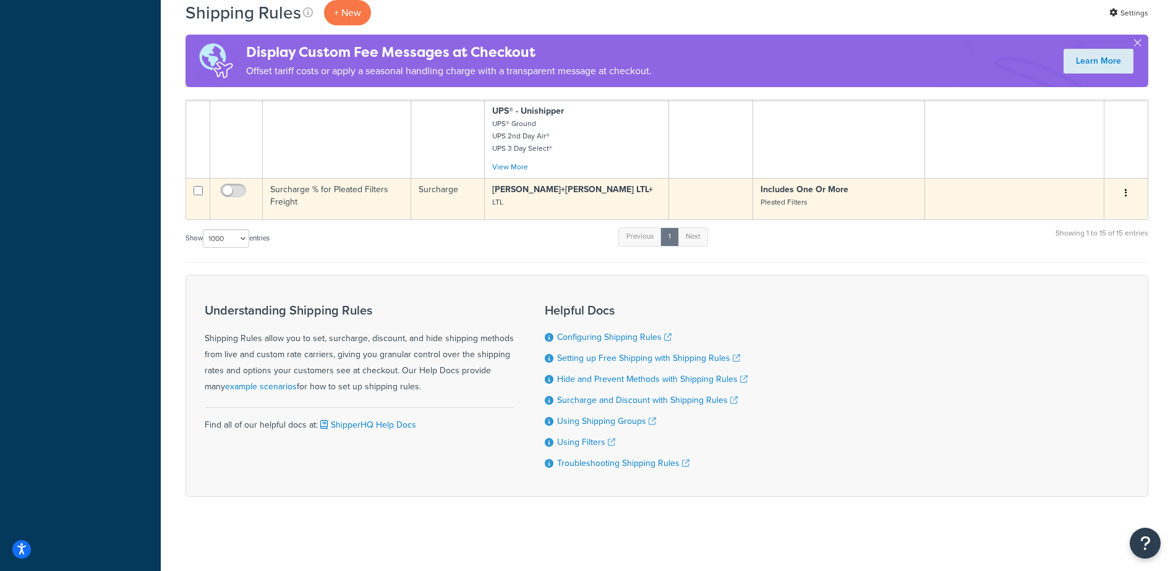
click at [365, 205] on td "Surcharge % for Pleated Filters Freight" at bounding box center [337, 198] width 148 height 41
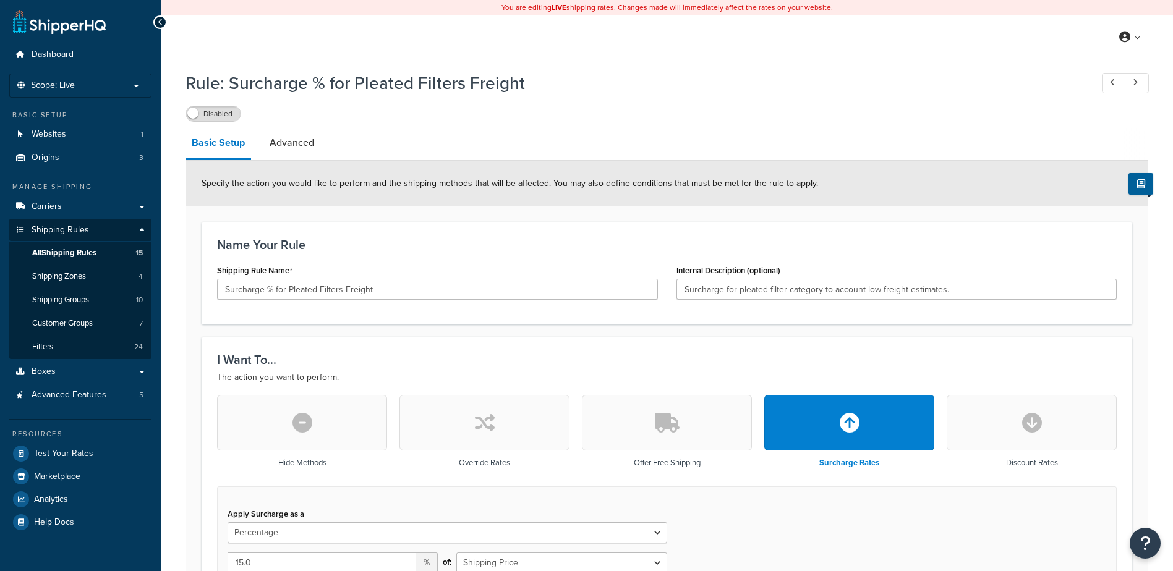
select select "PERCENTAGE"
select select "SHIPPING_GROUP"
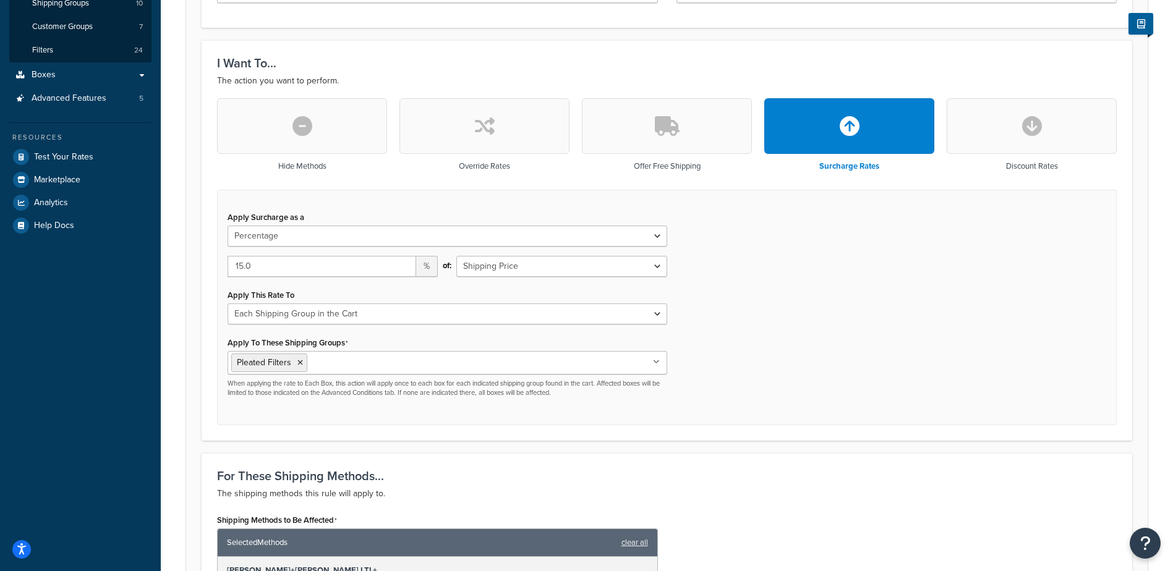
scroll to position [371, 0]
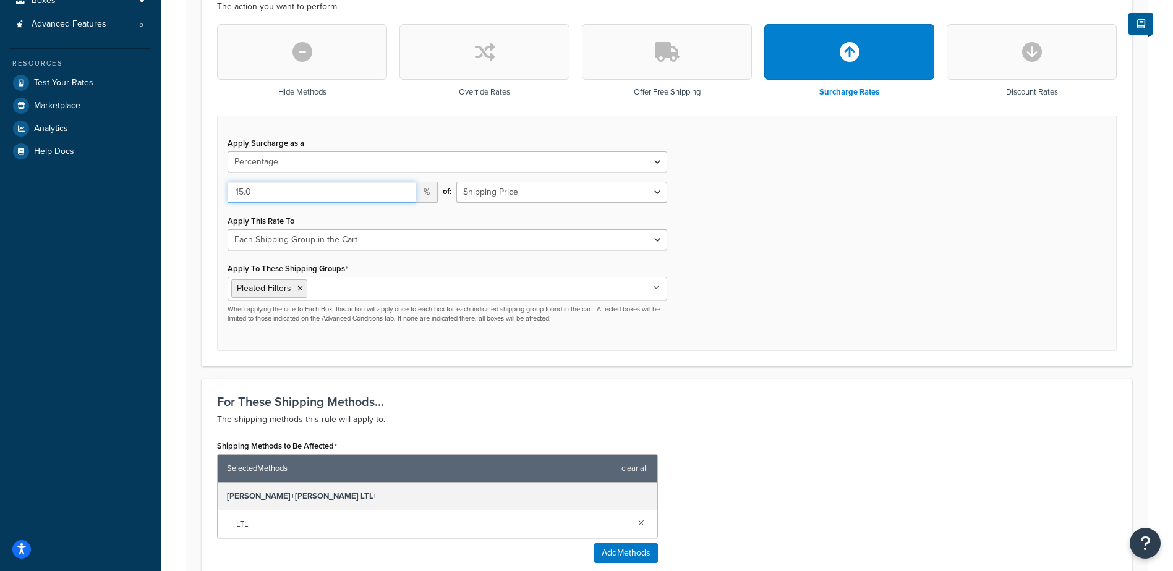
drag, startPoint x: 291, startPoint y: 197, endPoint x: 225, endPoint y: 193, distance: 66.9
click at [225, 193] on div "15.0 %" at bounding box center [332, 197] width 229 height 30
type input "25"
drag, startPoint x: 728, startPoint y: 207, endPoint x: 740, endPoint y: 202, distance: 13.1
click at [729, 207] on div "Apply Surcharge as a Flat Rate Percentage Flat Rate & Percentage 25 % of: Shipp…" at bounding box center [667, 234] width 900 height 236
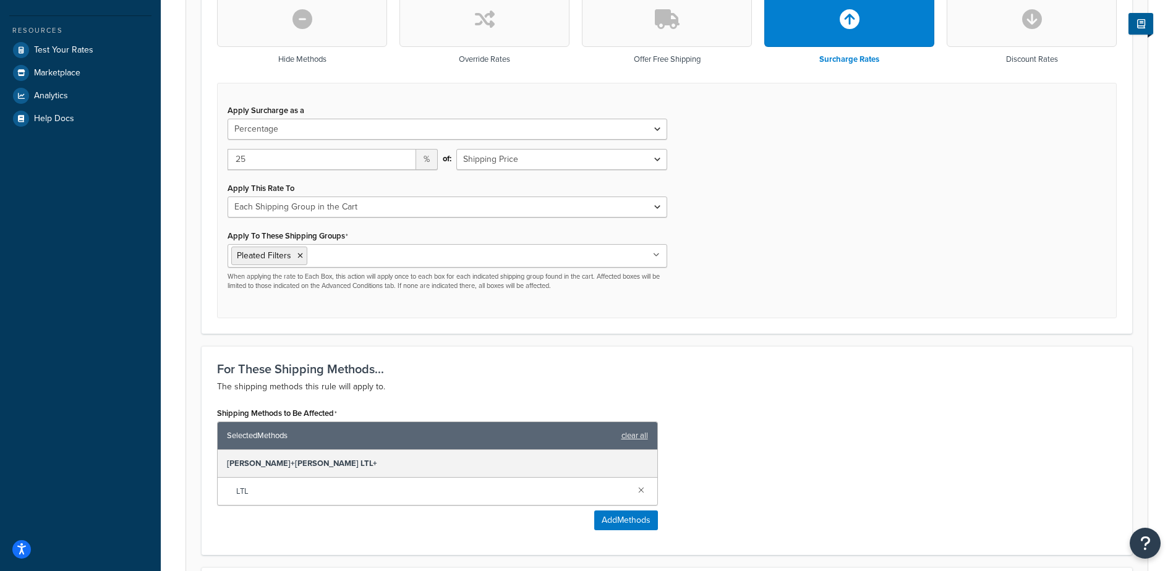
scroll to position [719, 0]
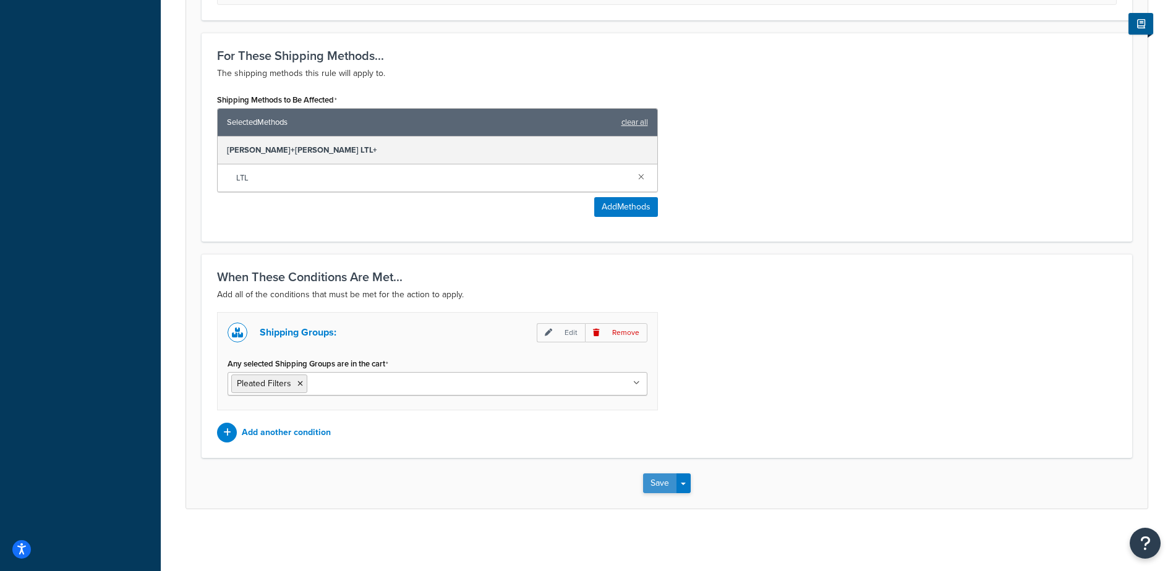
click at [656, 486] on button "Save" at bounding box center [659, 484] width 33 height 20
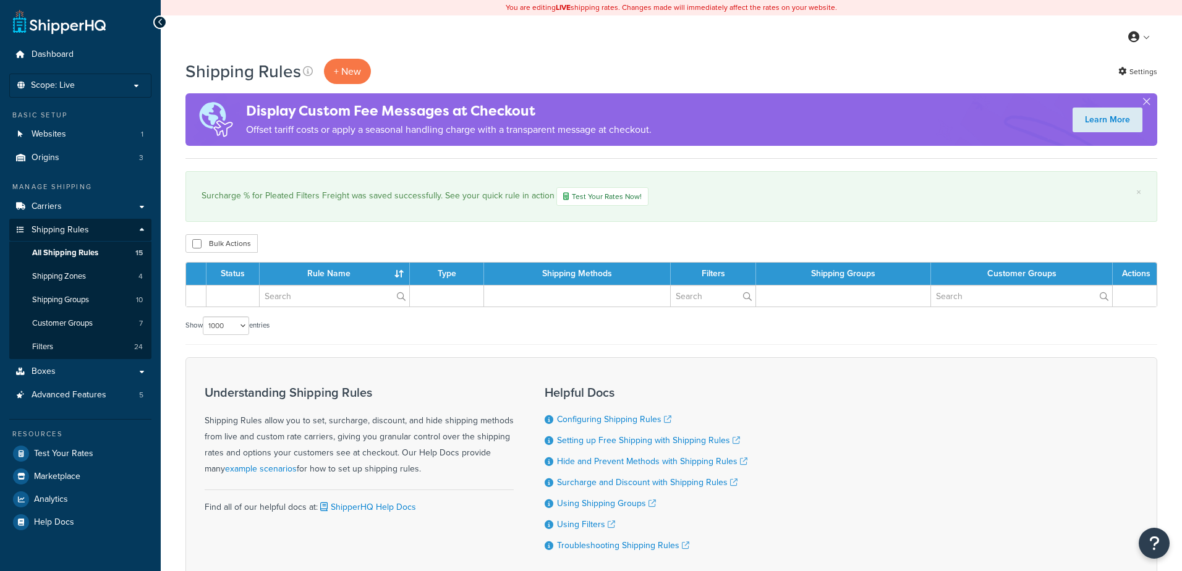
select select "1000"
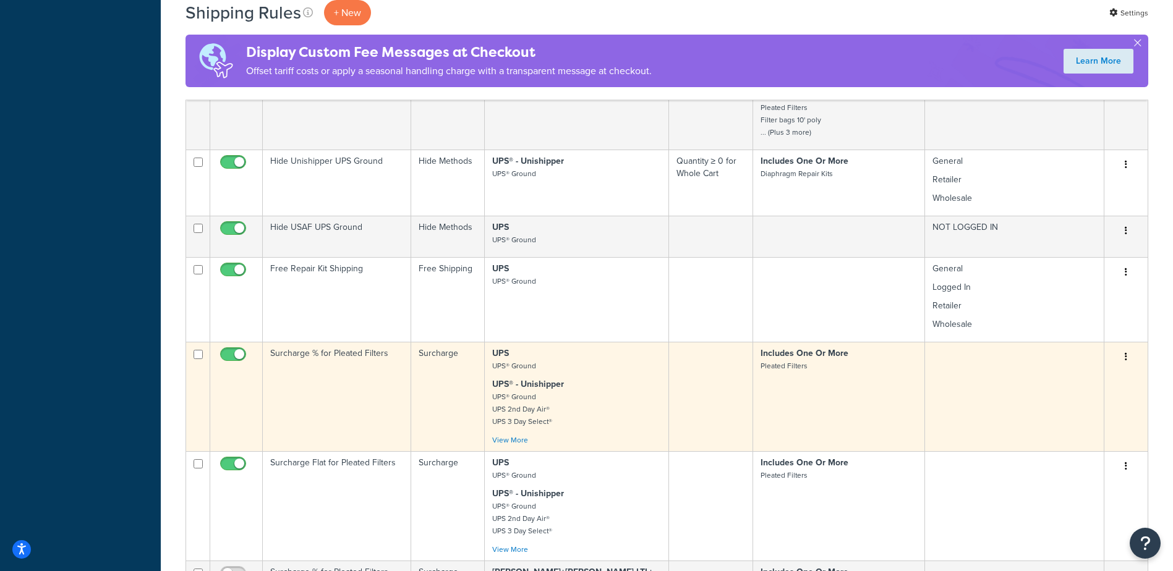
scroll to position [1237, 0]
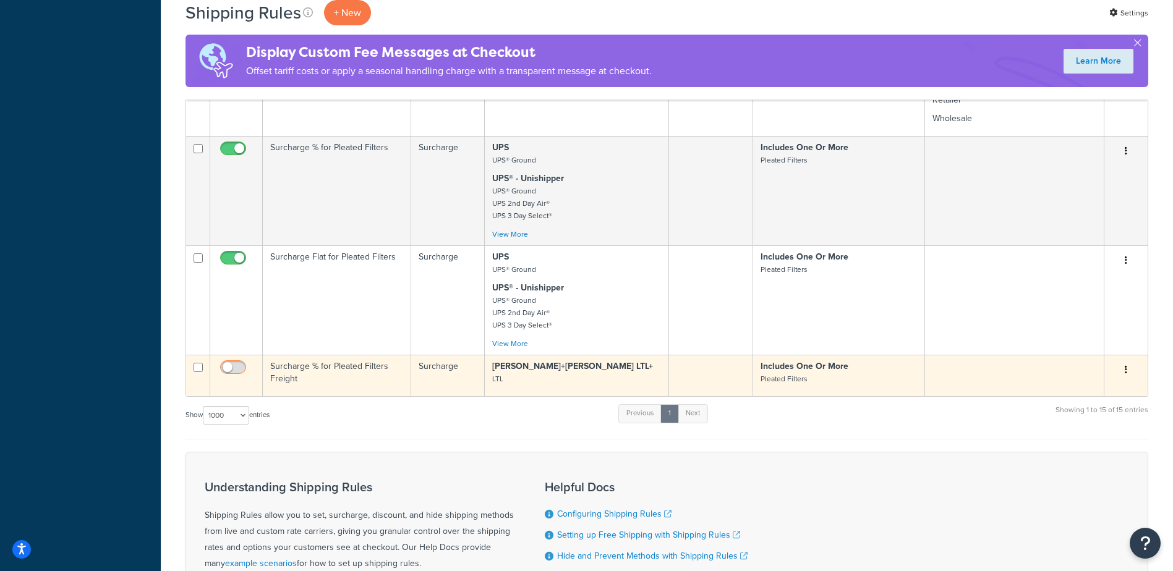
click at [237, 378] on input "checkbox" at bounding box center [235, 370] width 34 height 15
checkbox input "true"
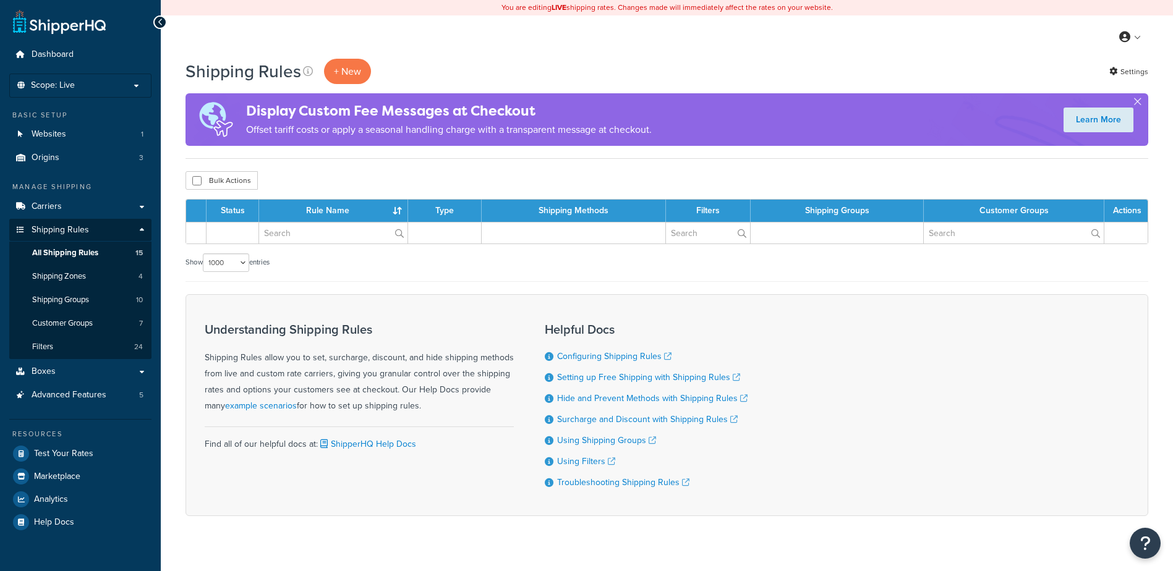
select select "1000"
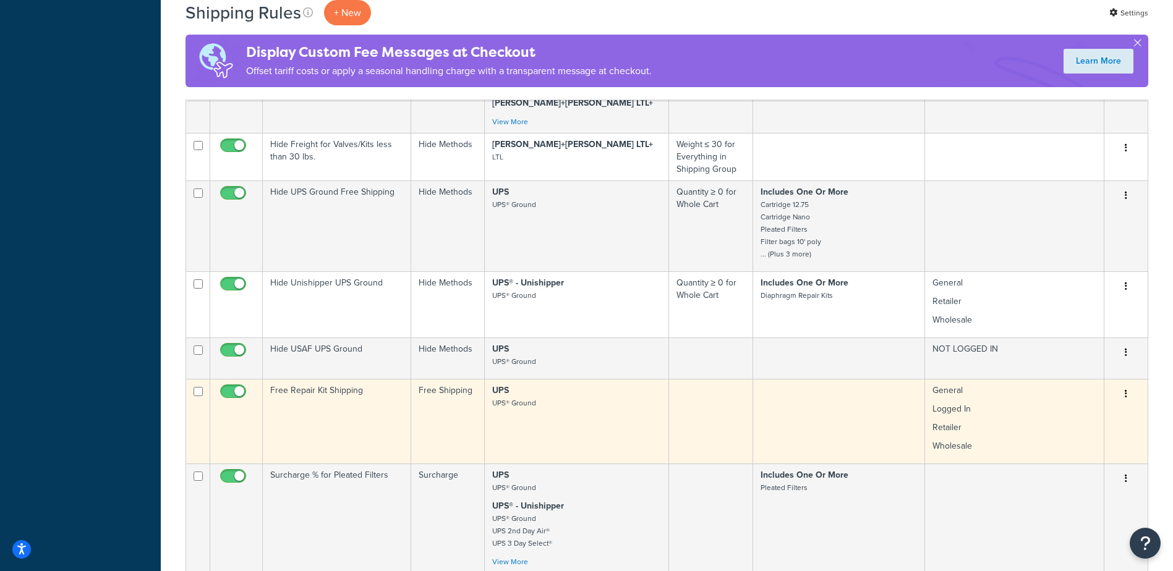
scroll to position [1257, 0]
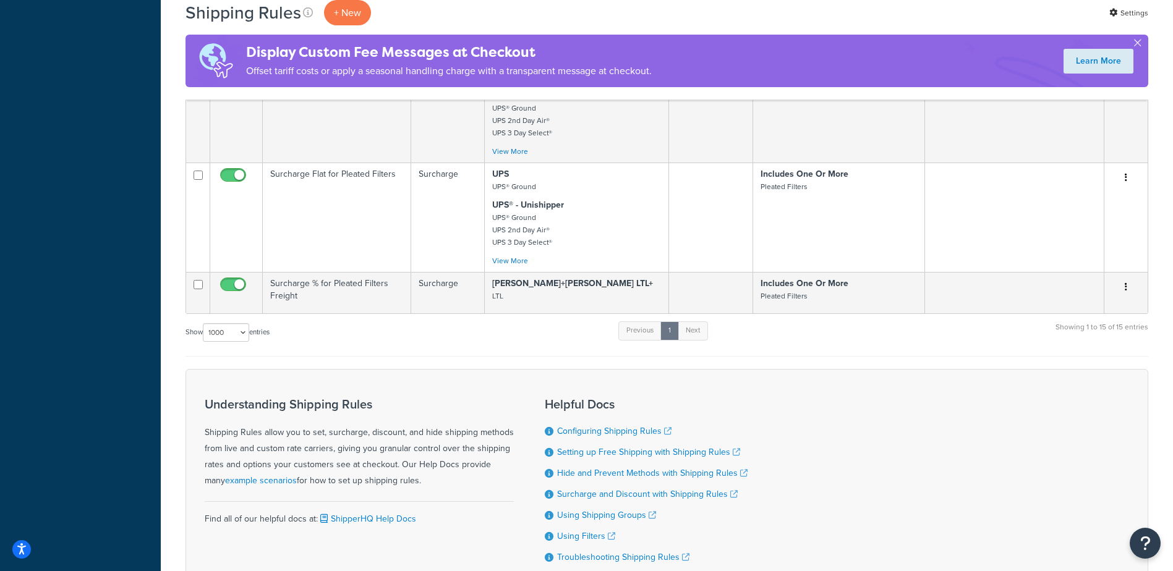
click at [362, 307] on td "Surcharge % for Pleated Filters Freight" at bounding box center [337, 292] width 148 height 41
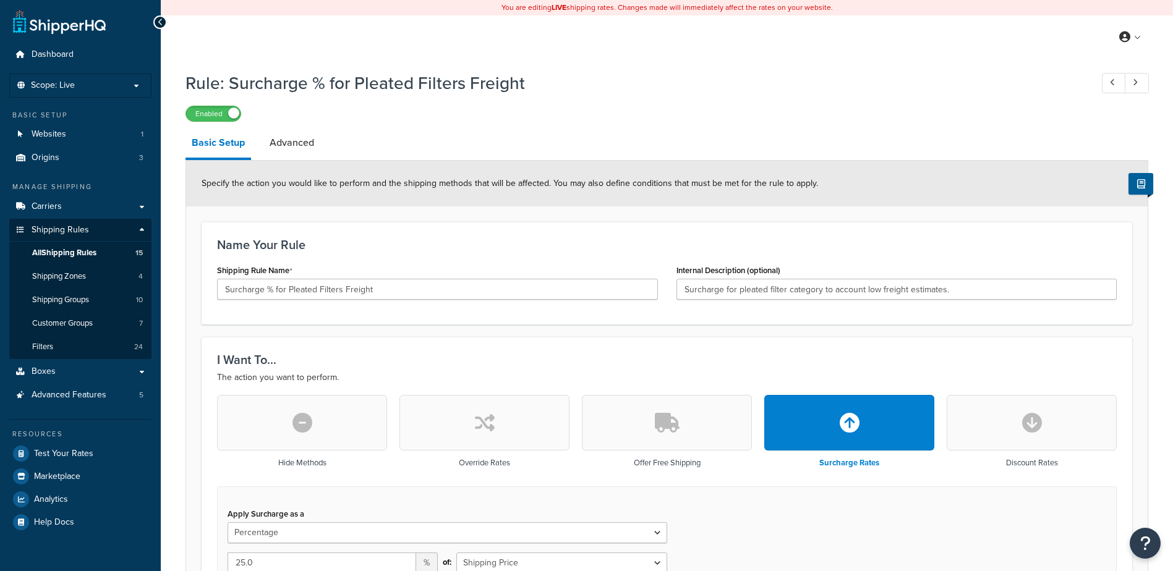
select select "PERCENTAGE"
select select "SHIPPING_GROUP"
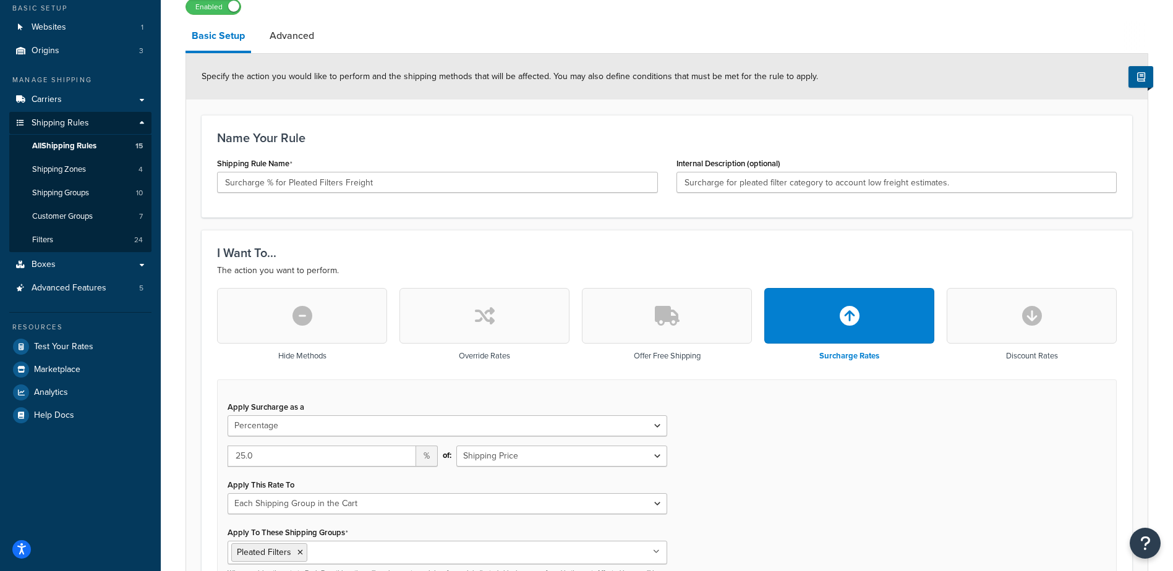
scroll to position [100, 0]
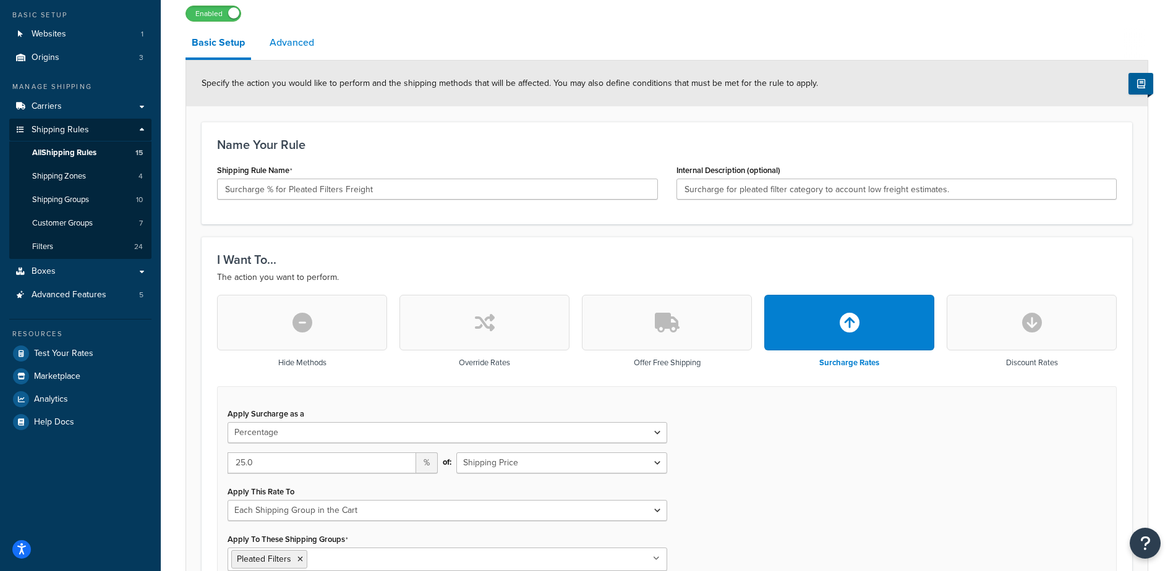
click at [307, 46] on link "Advanced" at bounding box center [291, 43] width 57 height 30
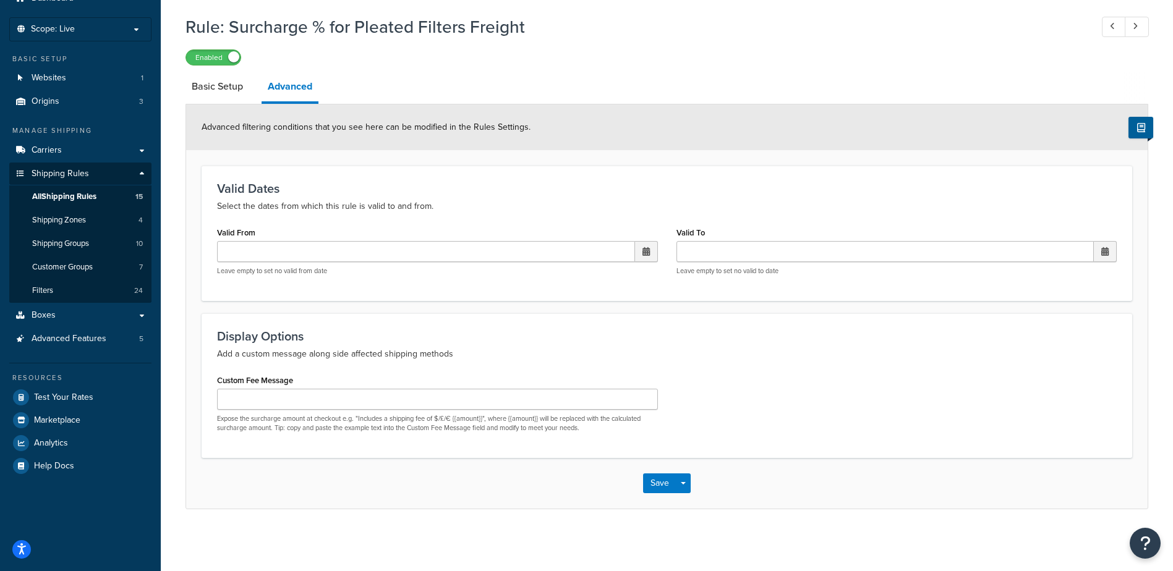
scroll to position [58, 0]
click at [229, 82] on link "Basic Setup" at bounding box center [218, 87] width 64 height 30
select select "PERCENTAGE"
select select "SHIPPING_GROUP"
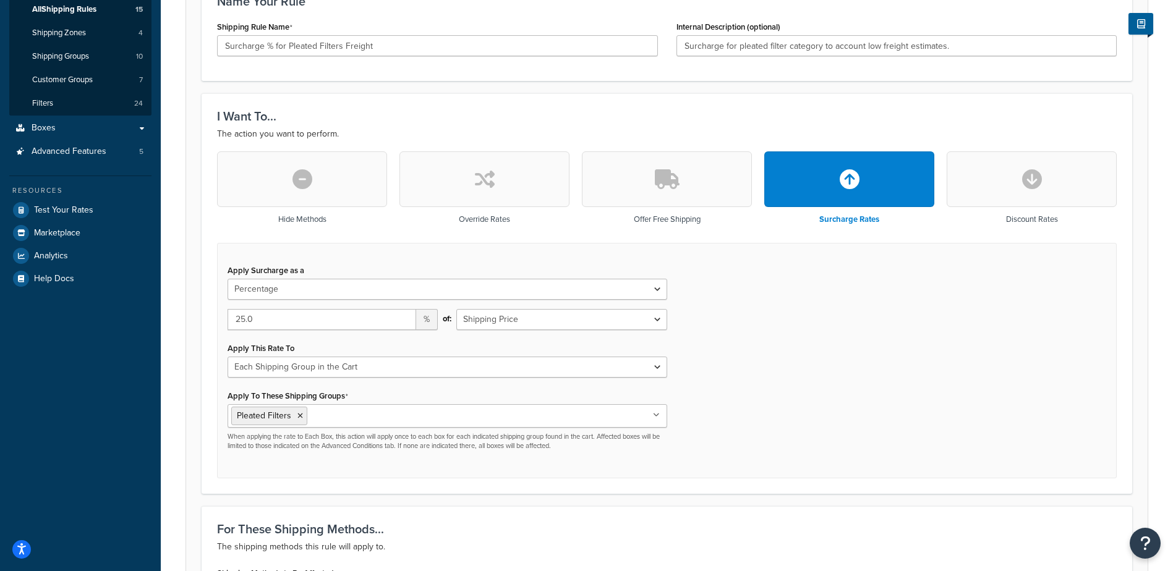
scroll to position [243, 0]
drag, startPoint x: 275, startPoint y: 326, endPoint x: 158, endPoint y: 326, distance: 116.3
click at [158, 326] on div "Dashboard Scope: Live Basic Setup Websites 1 Origins 3 Manage Shipping Carriers…" at bounding box center [586, 401] width 1173 height 1289
drag, startPoint x: 335, startPoint y: 319, endPoint x: -75, endPoint y: 309, distance: 410.8
click at [0, 309] on html "Accessibility Screen-Reader Guide, Feedback, and Issue Reporting | New window S…" at bounding box center [586, 401] width 1173 height 1289
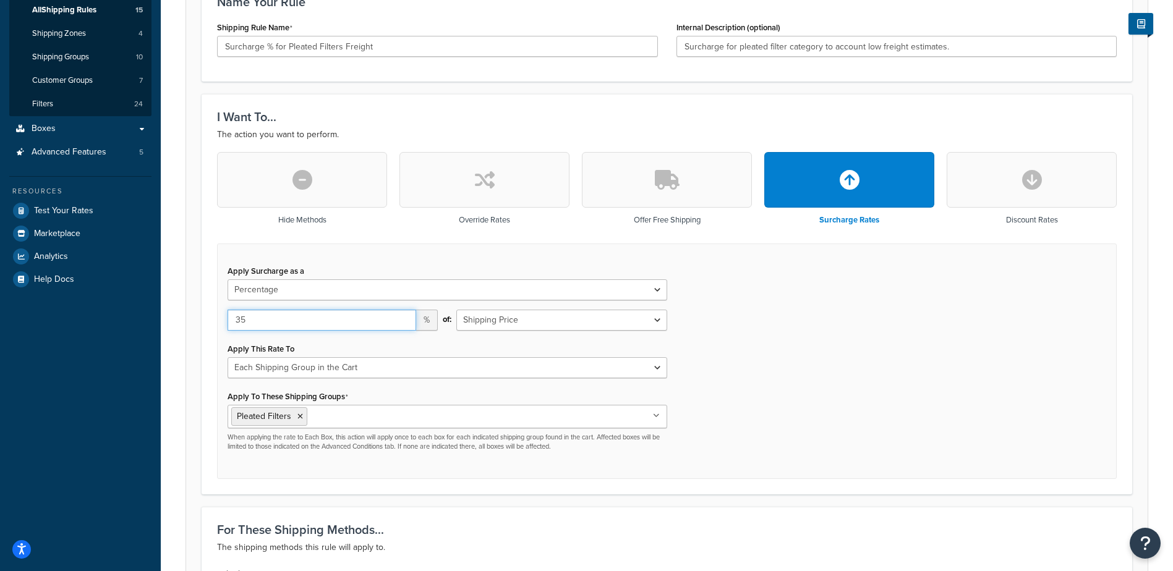
type input "35"
click at [913, 383] on div "Apply Surcharge as a Flat Rate Percentage Flat Rate & Percentage 35 % of: Shipp…" at bounding box center [667, 362] width 900 height 236
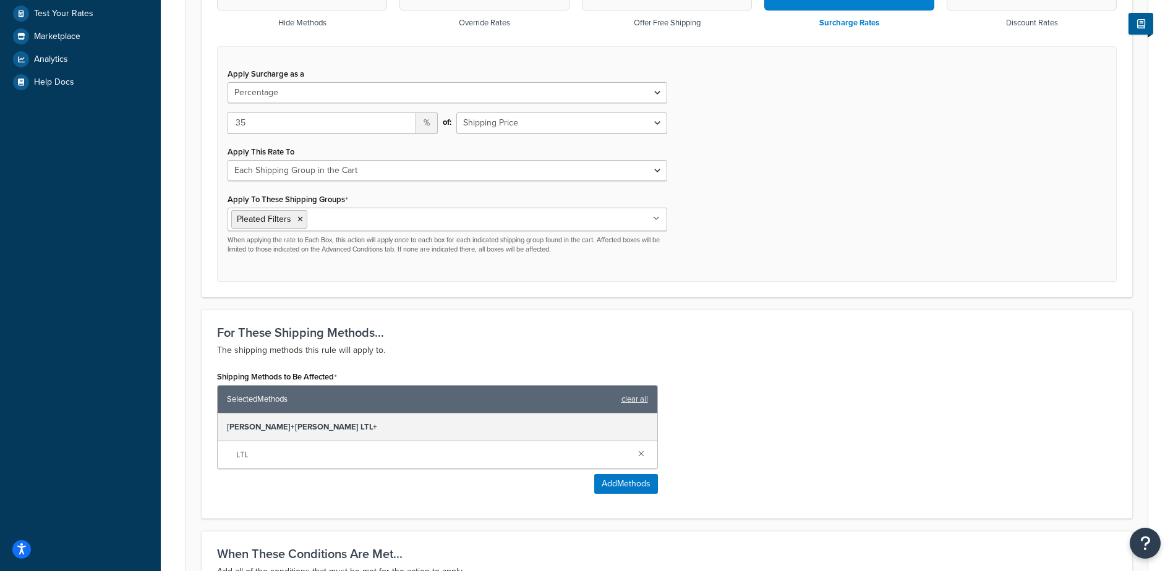
scroll to position [719, 0]
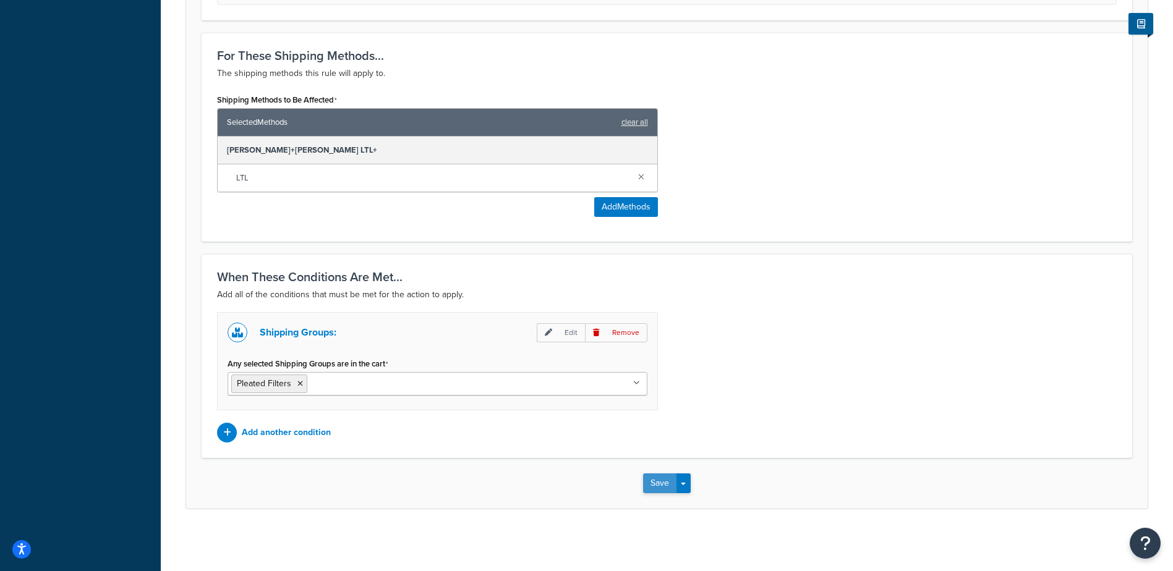
click at [657, 482] on button "Save" at bounding box center [659, 484] width 33 height 20
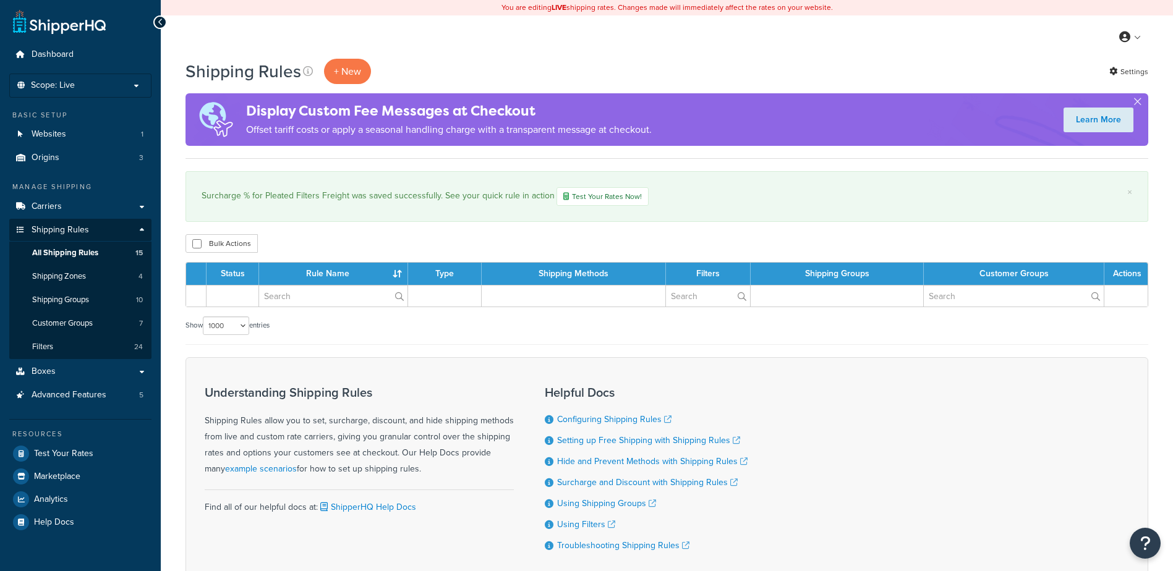
select select "1000"
